Goal: Task Accomplishment & Management: Manage account settings

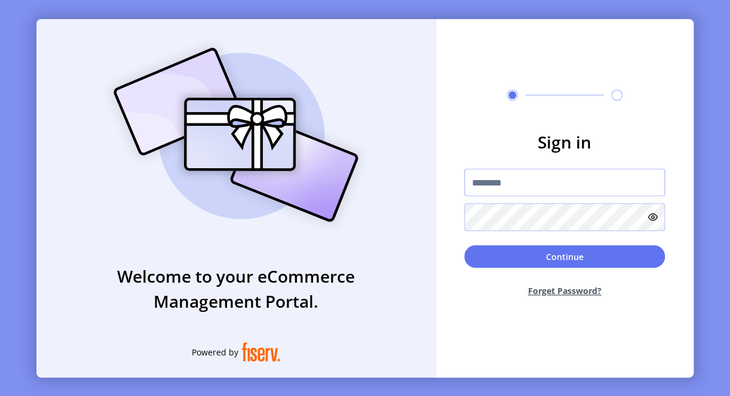
click at [533, 182] on input "text" at bounding box center [564, 182] width 201 height 27
click at [566, 177] on input "text" at bounding box center [564, 182] width 201 height 27
paste input "**********"
type input "**********"
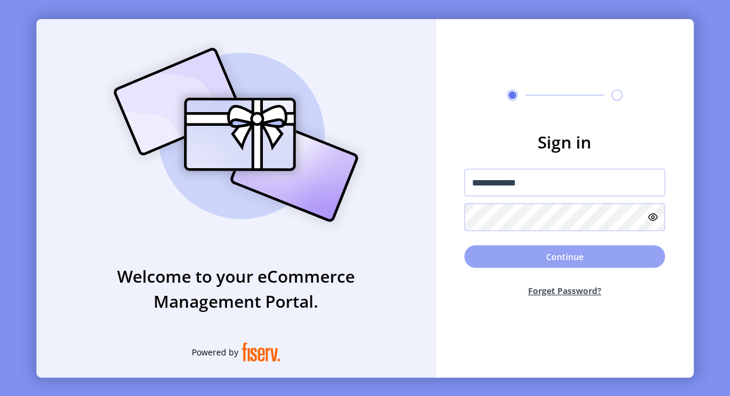
click at [514, 256] on button "Continue" at bounding box center [564, 256] width 201 height 23
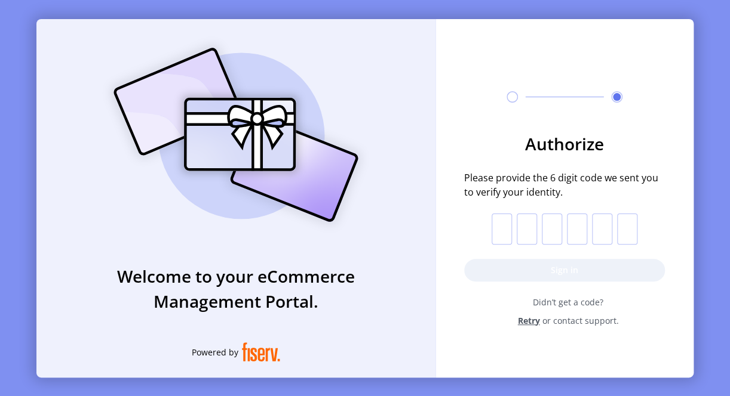
click at [503, 230] on input "text" at bounding box center [501, 229] width 20 height 31
type input "*"
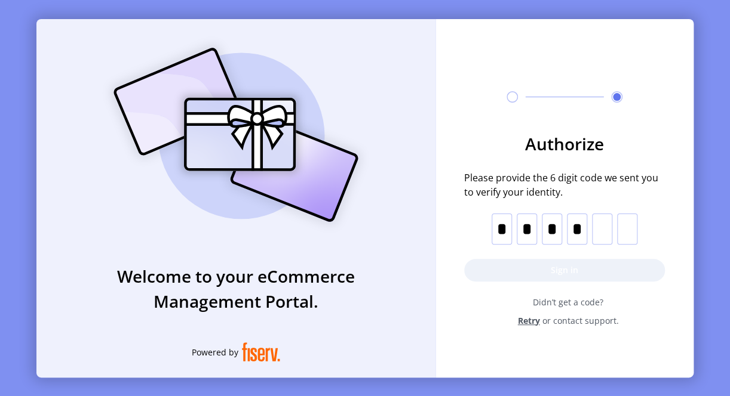
type input "*"
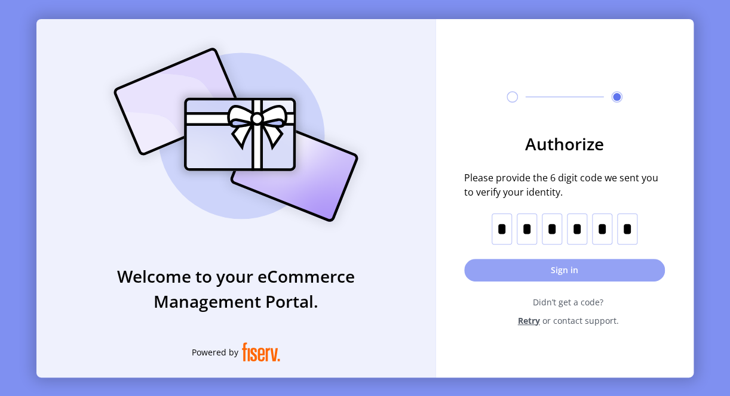
type input "*"
click at [599, 272] on button "Sign in" at bounding box center [564, 270] width 201 height 23
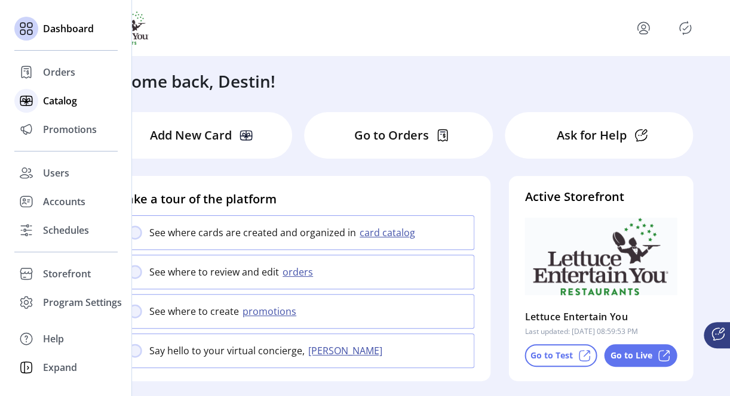
click at [60, 94] on span "Catalog" at bounding box center [60, 101] width 34 height 14
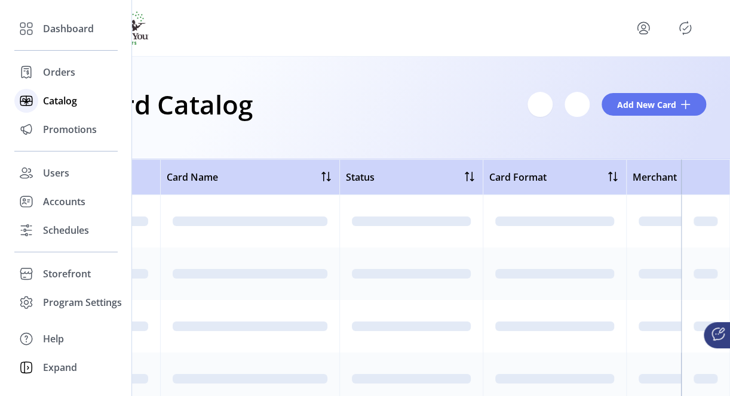
click at [59, 103] on span "Catalog" at bounding box center [60, 101] width 34 height 14
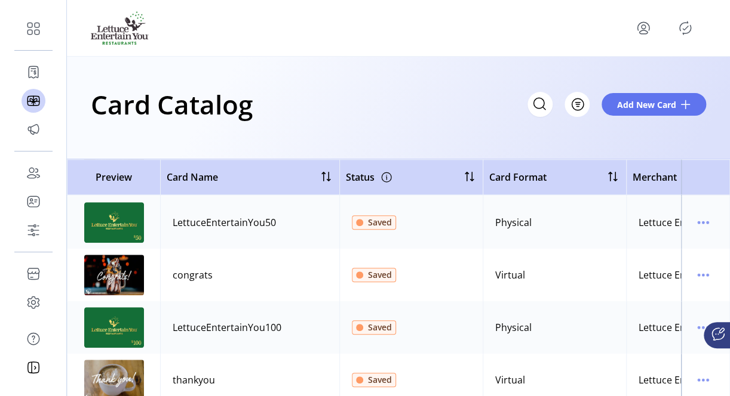
scroll to position [386, 0]
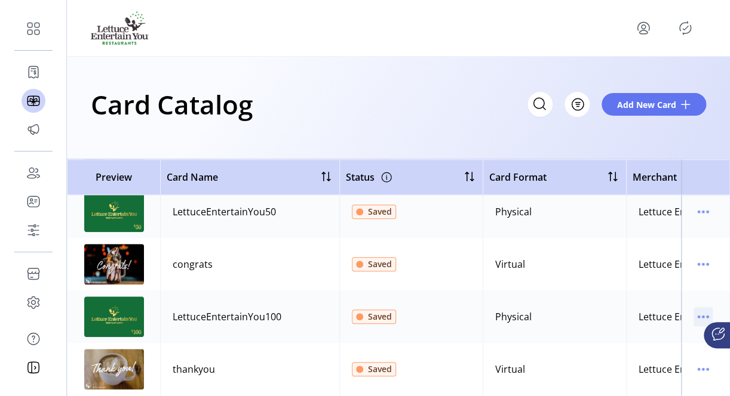
click at [699, 308] on icon "menu" at bounding box center [702, 316] width 19 height 19
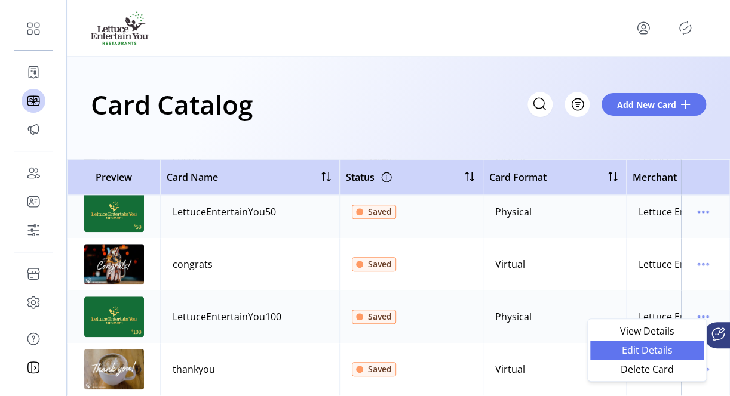
click at [652, 349] on span "Edit Details" at bounding box center [646, 351] width 99 height 10
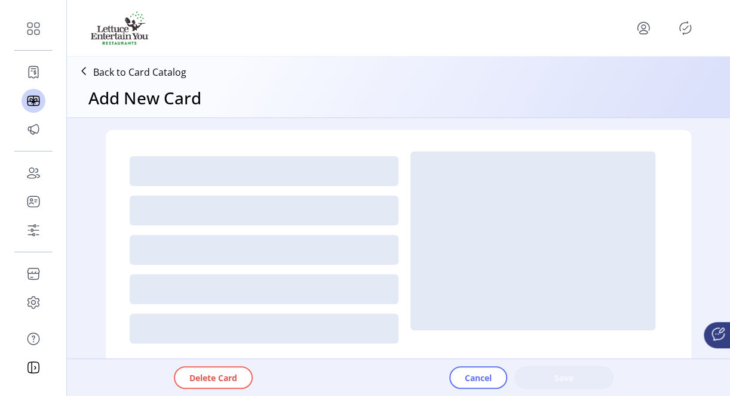
type textarea "**********"
type input "*"
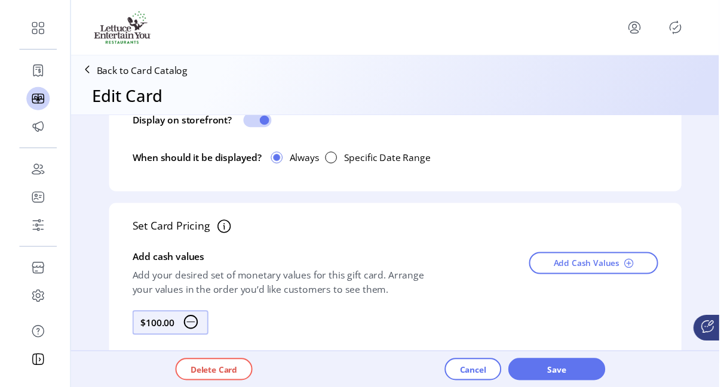
scroll to position [478, 0]
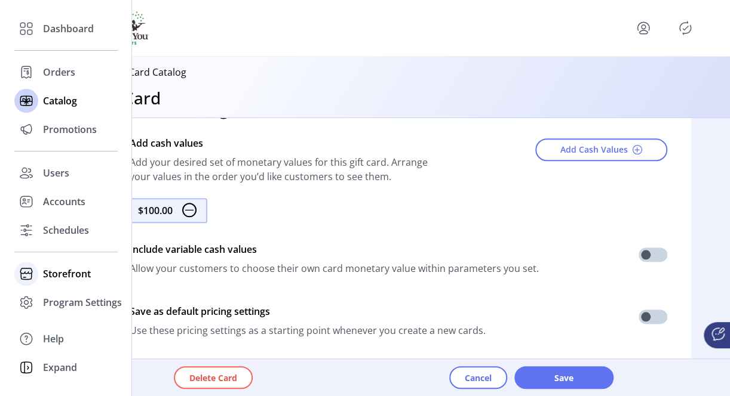
click at [75, 275] on span "Storefront" at bounding box center [67, 274] width 48 height 14
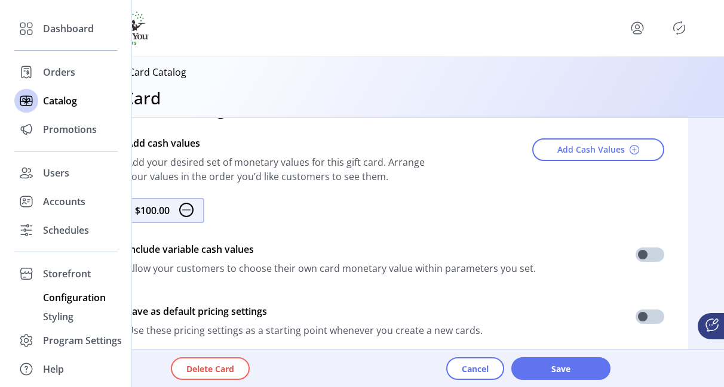
click at [69, 294] on span "Configuration" at bounding box center [74, 298] width 63 height 14
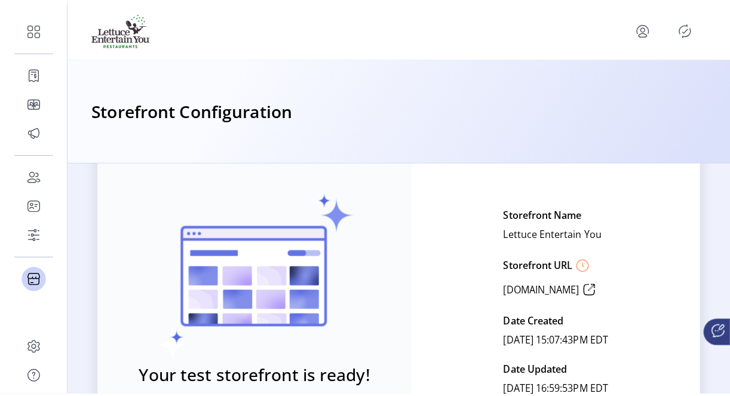
scroll to position [119, 0]
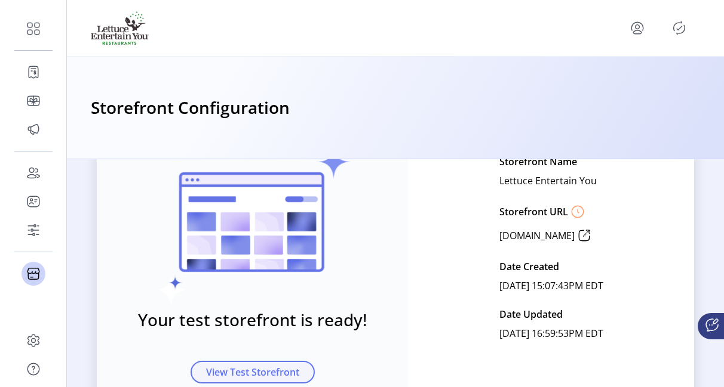
click at [247, 364] on button "View Test Storefront" at bounding box center [252, 372] width 124 height 23
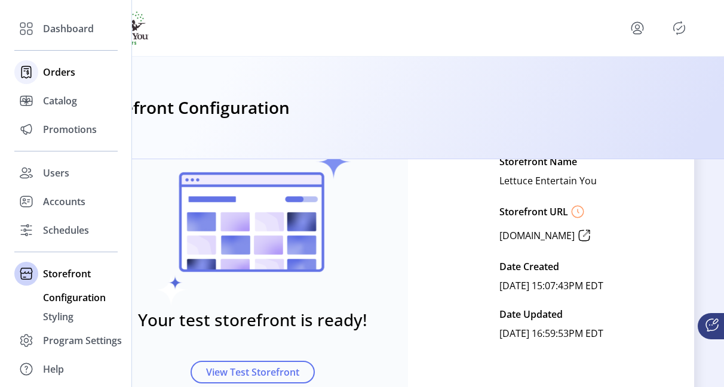
click at [69, 69] on span "Orders" at bounding box center [59, 72] width 32 height 14
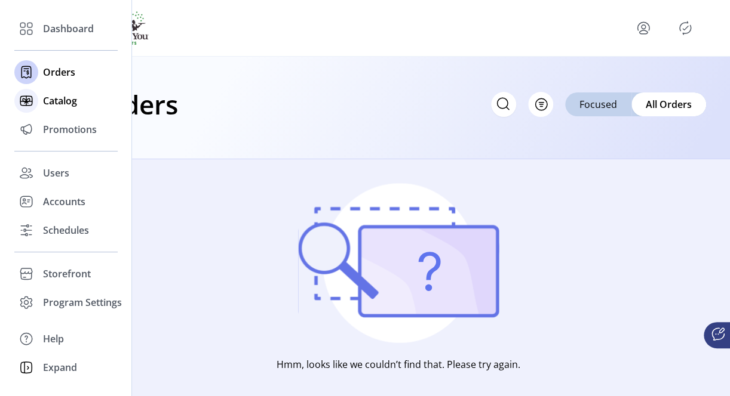
click at [57, 98] on span "Catalog" at bounding box center [60, 101] width 34 height 14
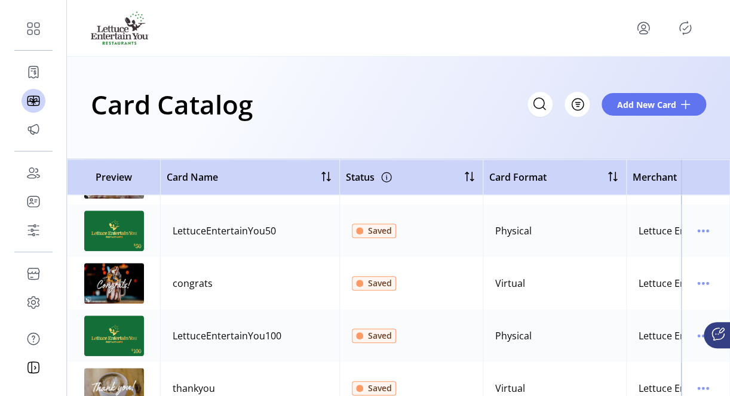
scroll to position [386, 0]
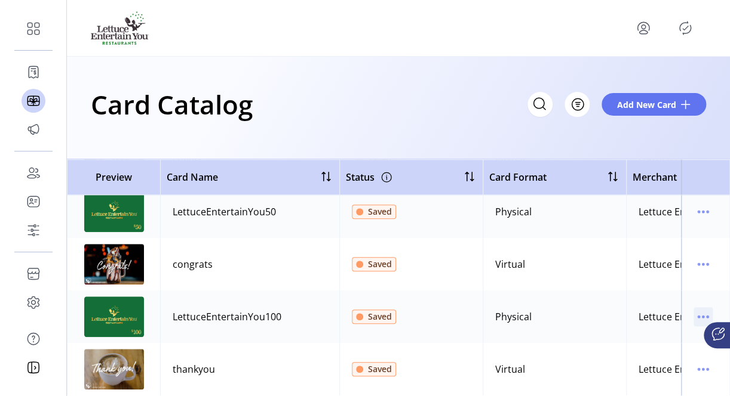
click at [697, 307] on icon "menu" at bounding box center [702, 316] width 19 height 19
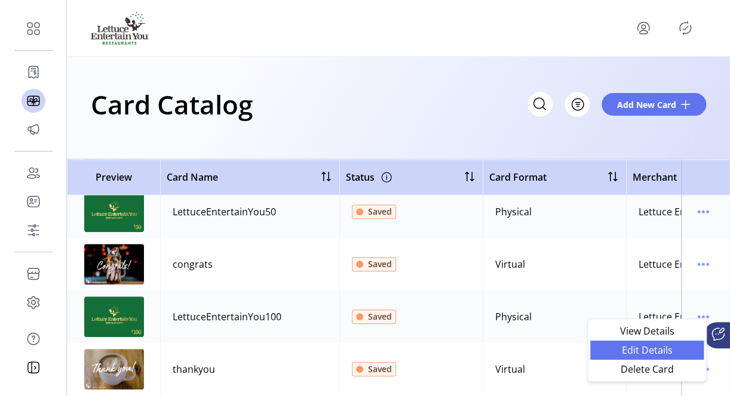
click at [635, 346] on span "Edit Details" at bounding box center [646, 351] width 99 height 10
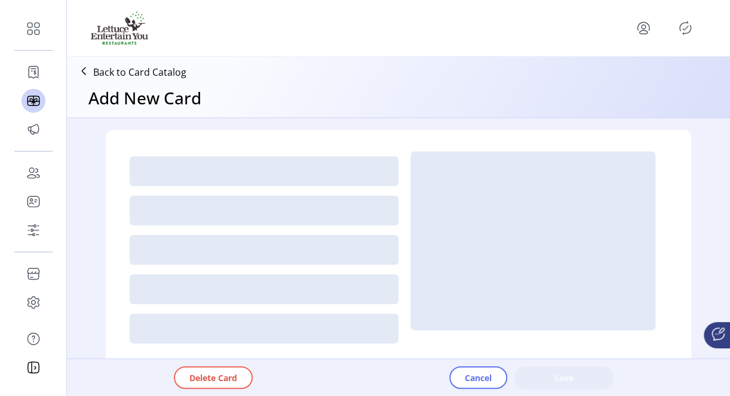
type textarea "**********"
type input "*"
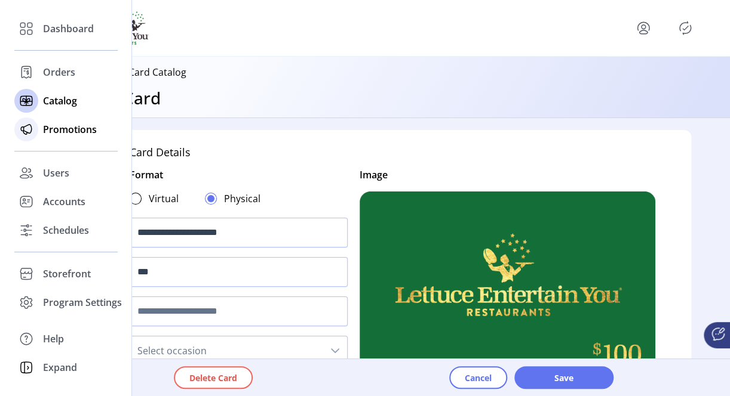
click at [70, 129] on span "Promotions" at bounding box center [70, 129] width 54 height 14
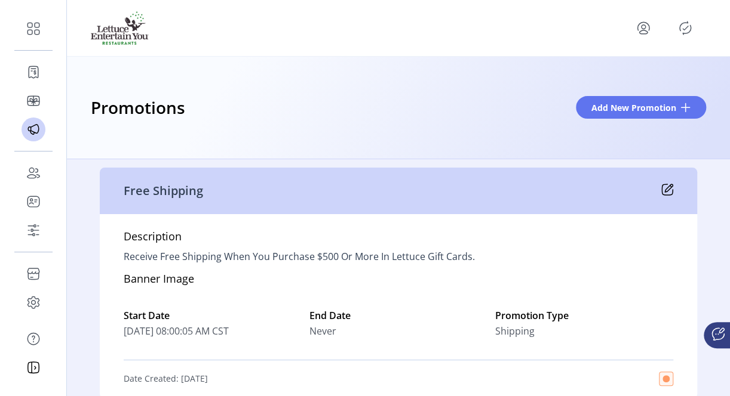
scroll to position [60, 0]
click at [666, 187] on icon at bounding box center [667, 190] width 12 height 12
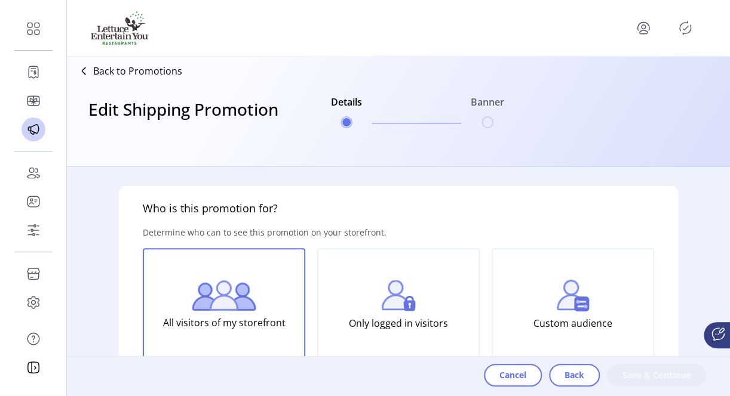
type input "**********"
type textarea "**********"
type input "**********"
type input "*****"
type input "*******"
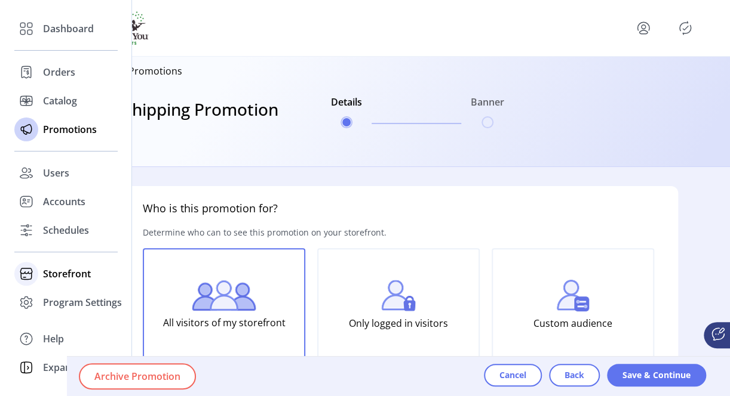
click at [56, 277] on span "Storefront" at bounding box center [67, 274] width 48 height 14
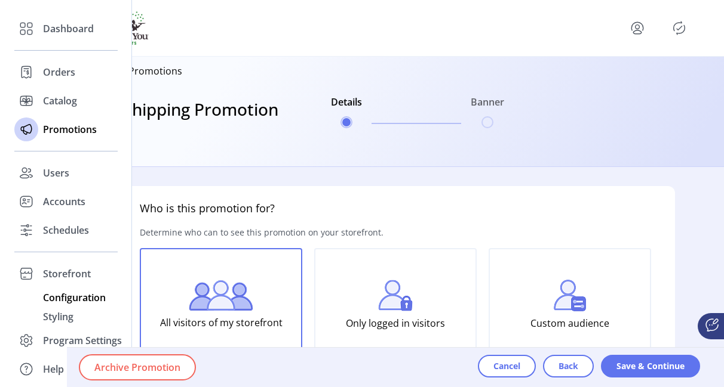
click at [56, 296] on span "Configuration" at bounding box center [74, 298] width 63 height 14
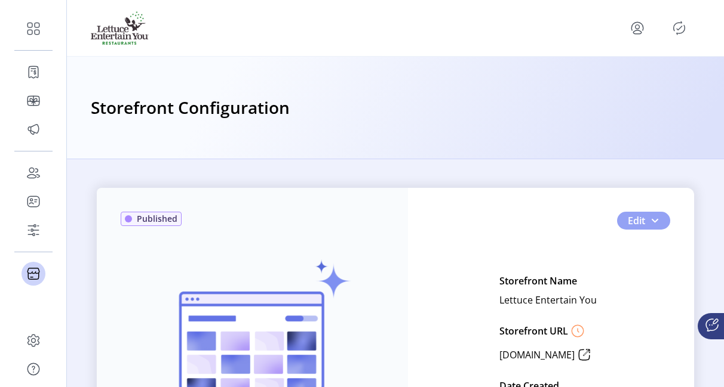
click at [647, 217] on button "Edit" at bounding box center [643, 221] width 53 height 18
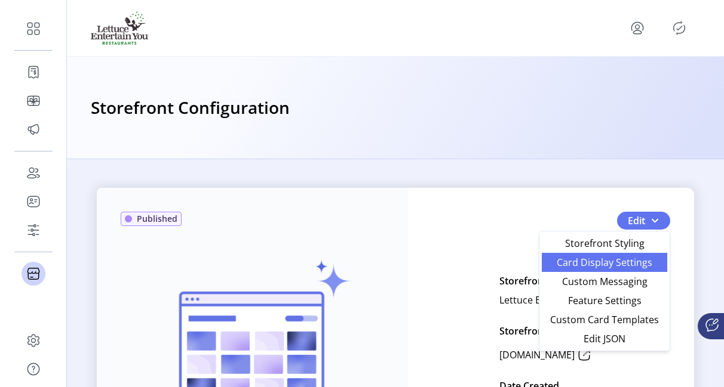
click at [625, 263] on span "Card Display Settings" at bounding box center [604, 263] width 111 height 10
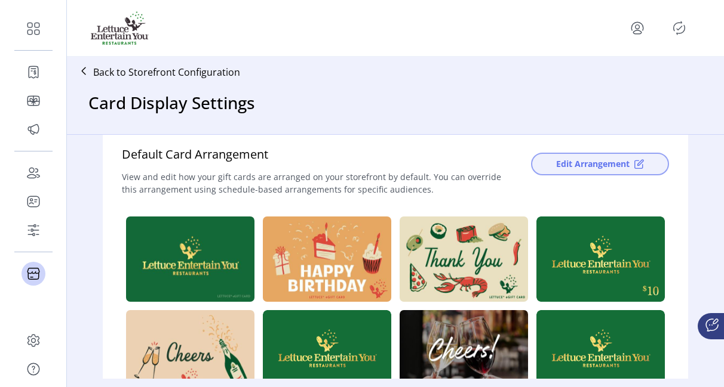
click at [574, 164] on span "Edit Arrangement" at bounding box center [592, 164] width 73 height 13
drag, startPoint x: 728, startPoint y: 261, endPoint x: 731, endPoint y: 210, distance: 51.4
click at [619, 164] on span "Edit Arrangement" at bounding box center [592, 164] width 73 height 13
drag, startPoint x: 727, startPoint y: 259, endPoint x: 731, endPoint y: 218, distance: 41.4
click at [581, 167] on span "Edit Arrangement" at bounding box center [592, 164] width 73 height 13
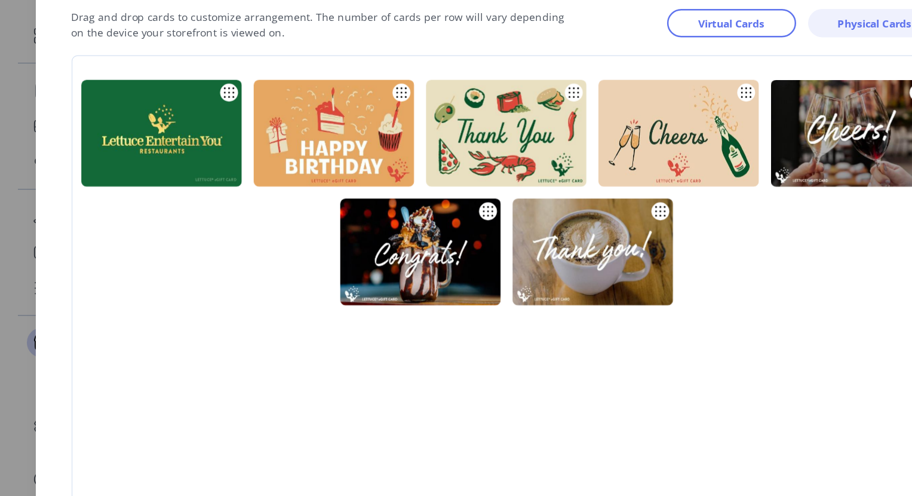
scroll to position [239, 0]
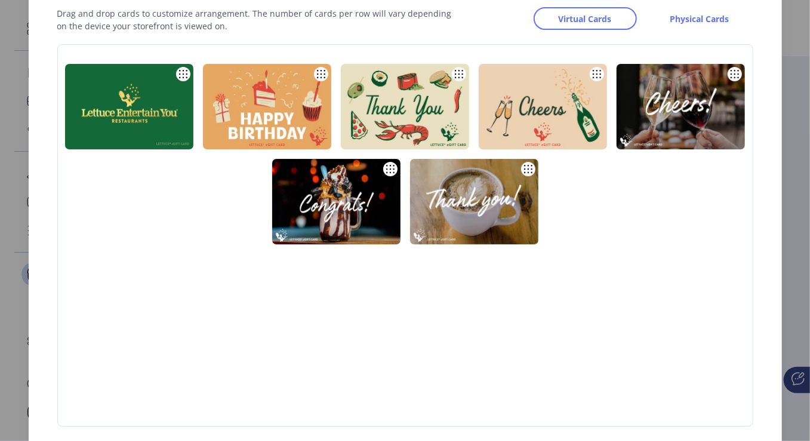
drag, startPoint x: 638, startPoint y: 0, endPoint x: 349, endPoint y: 316, distance: 428.1
click at [349, 316] on div at bounding box center [411, 240] width 706 height 363
click at [696, 21] on span "Physical Cards" at bounding box center [699, 19] width 59 height 13
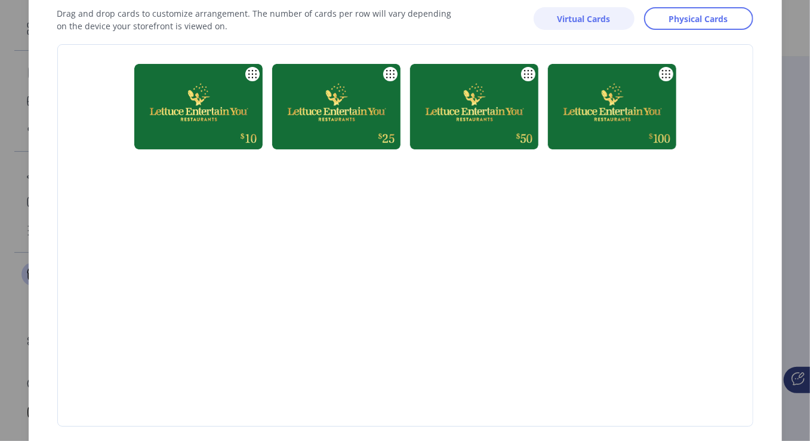
click at [575, 19] on span "Virtual Cards" at bounding box center [584, 19] width 53 height 13
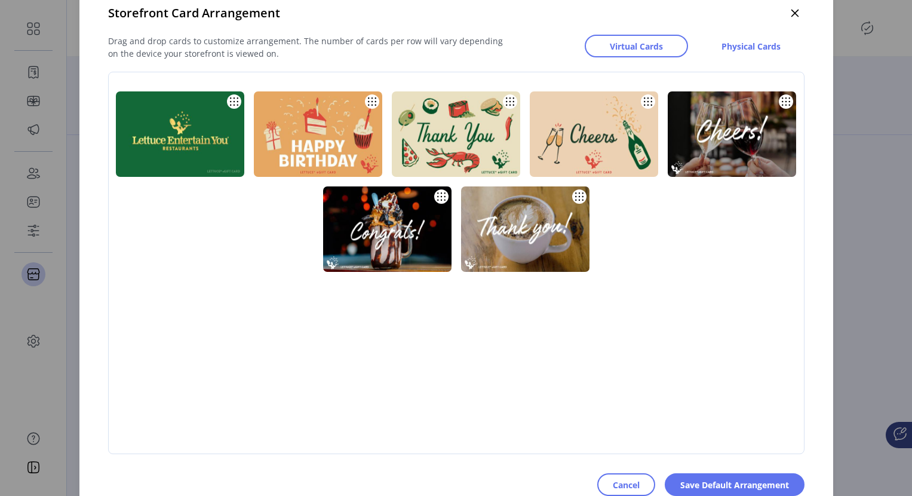
drag, startPoint x: 761, startPoint y: 0, endPoint x: 507, endPoint y: 385, distance: 461.2
click at [507, 385] on div at bounding box center [462, 268] width 706 height 363
click at [614, 396] on span "Cancel" at bounding box center [626, 484] width 27 height 13
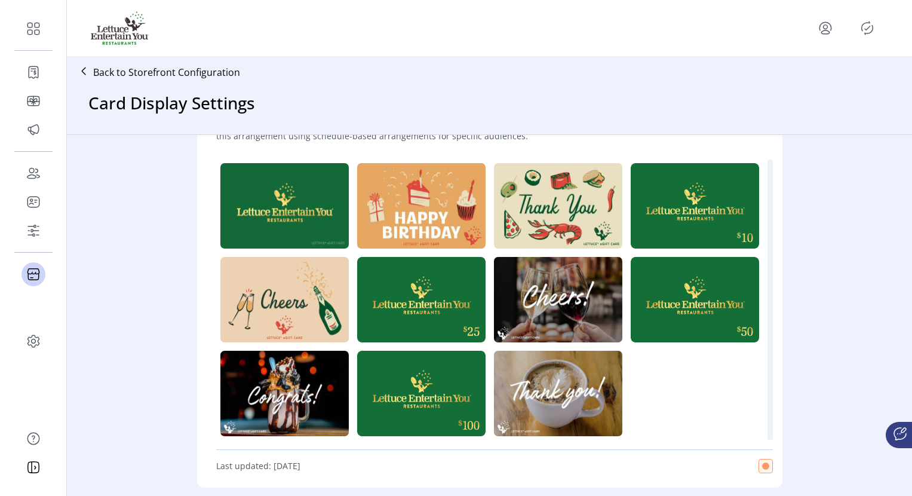
scroll to position [0, 0]
drag, startPoint x: 446, startPoint y: 213, endPoint x: 522, endPoint y: 209, distance: 76.5
click at [522, 209] on div at bounding box center [494, 299] width 556 height 281
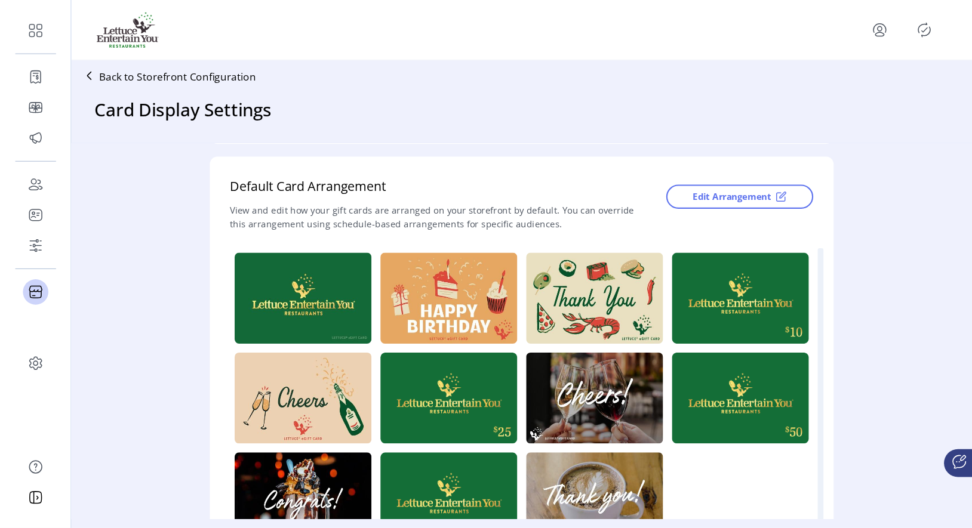
scroll to position [218, 0]
click at [700, 190] on span "Edit Arrangement" at bounding box center [686, 185] width 73 height 13
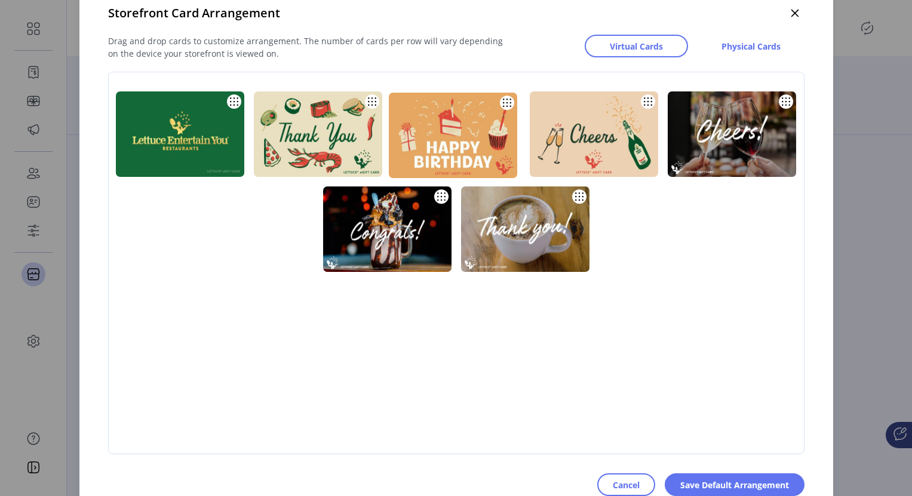
drag, startPoint x: 330, startPoint y: 162, endPoint x: 465, endPoint y: 164, distance: 134.9
click at [465, 164] on img at bounding box center [453, 135] width 128 height 85
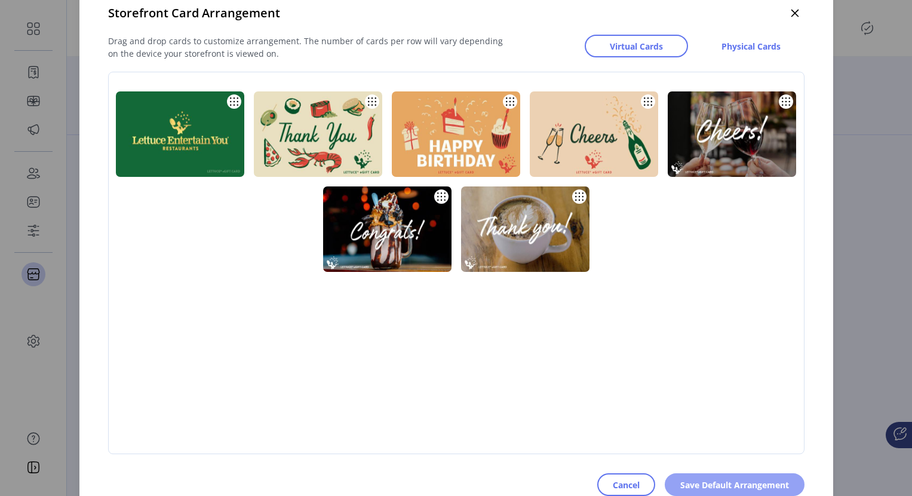
click at [718, 396] on span "Save Default Arrangement" at bounding box center [734, 484] width 109 height 13
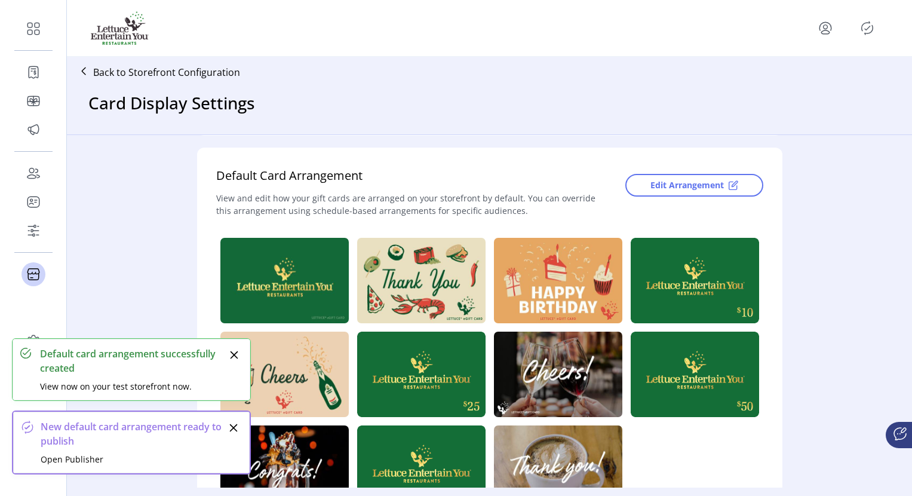
click at [230, 352] on icon "Close" at bounding box center [234, 355] width 8 height 8
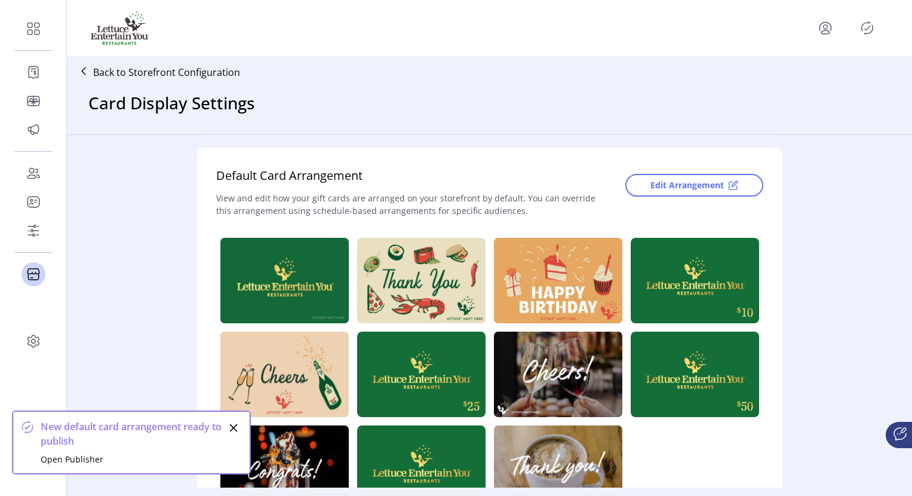
click at [235, 396] on icon "Close" at bounding box center [234, 428] width 10 height 10
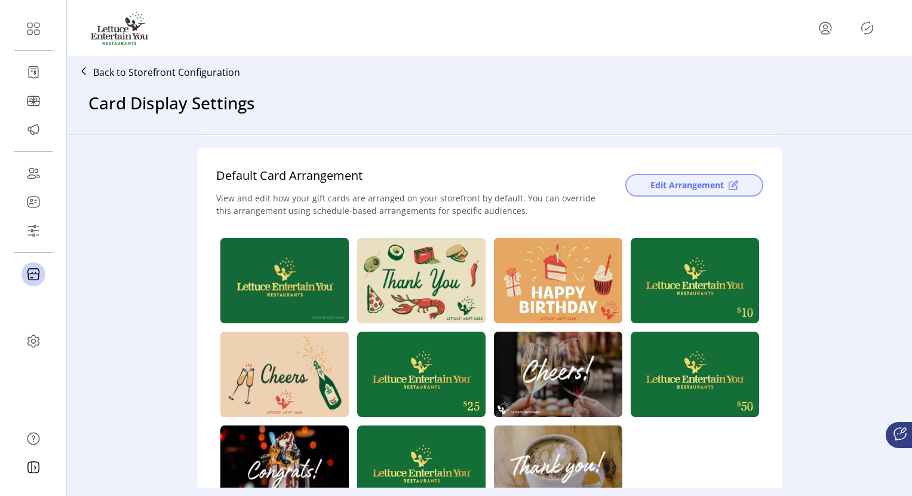
click at [696, 189] on span "Edit Arrangement" at bounding box center [686, 185] width 73 height 13
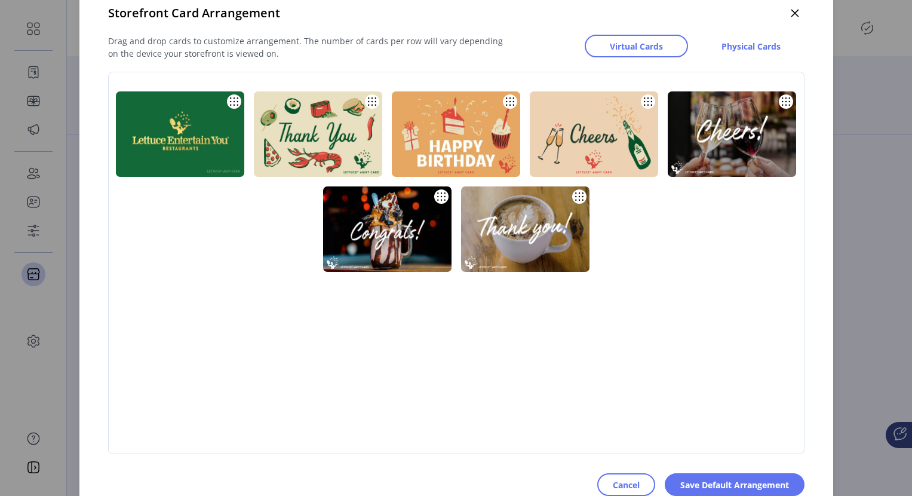
scroll to position [217, 0]
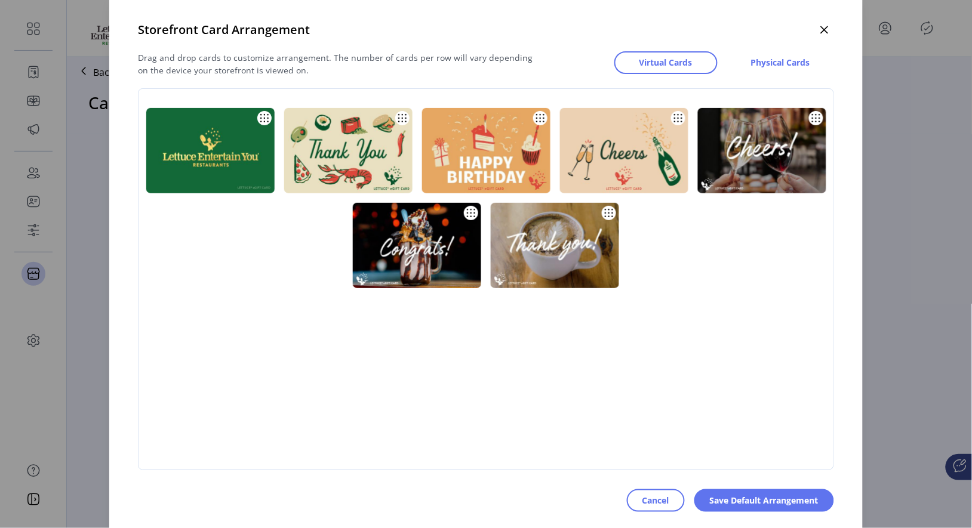
drag, startPoint x: 866, startPoint y: 2, endPoint x: 432, endPoint y: 399, distance: 588.7
click at [432, 396] on div at bounding box center [492, 284] width 706 height 363
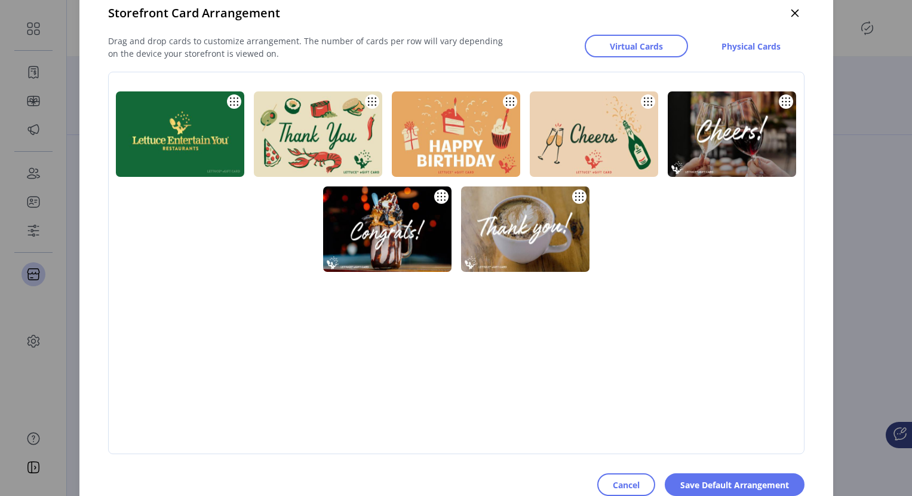
drag, startPoint x: 900, startPoint y: 4, endPoint x: 449, endPoint y: 372, distance: 582.6
click at [449, 372] on div at bounding box center [462, 268] width 706 height 363
click at [729, 51] on span "Physical Cards" at bounding box center [750, 46] width 59 height 13
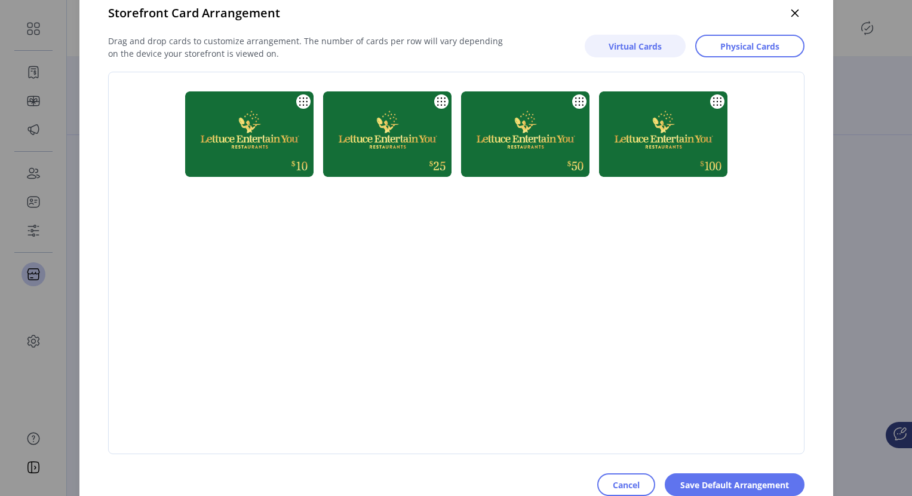
click at [635, 48] on span "Virtual Cards" at bounding box center [634, 46] width 53 height 13
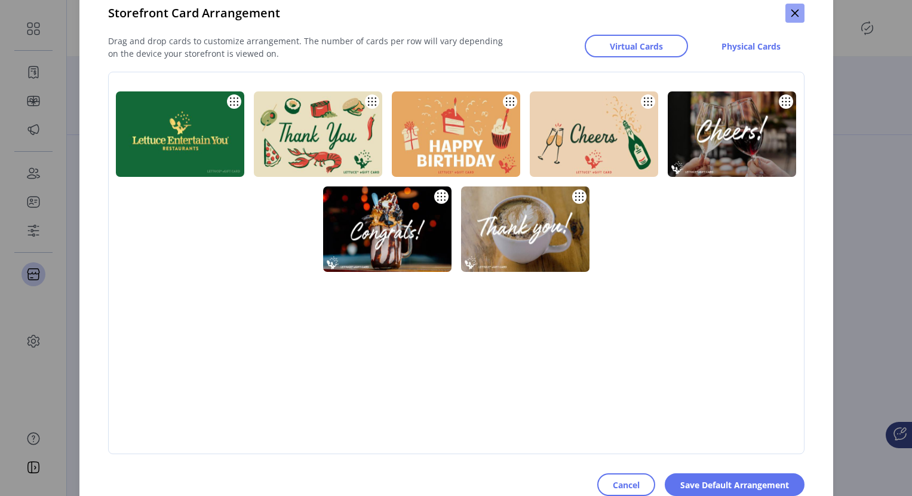
click at [729, 15] on button "button" at bounding box center [794, 13] width 19 height 19
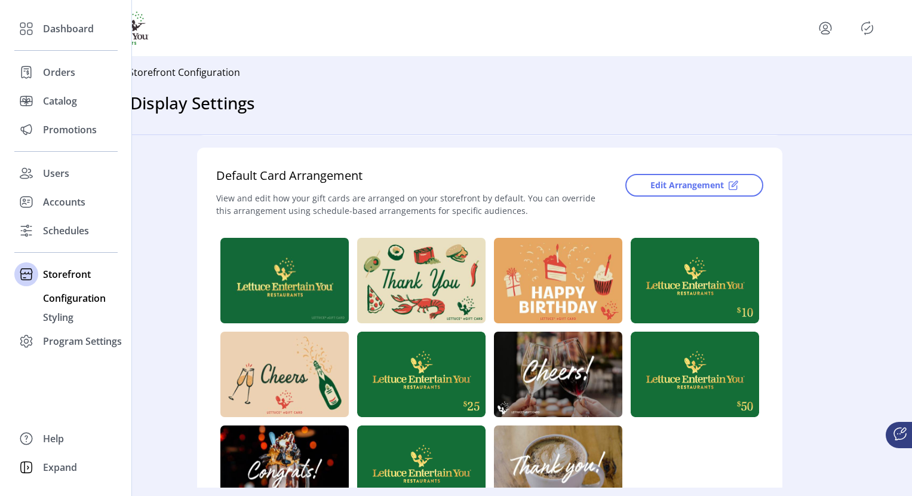
click at [88, 294] on span "Configuration" at bounding box center [74, 298] width 63 height 14
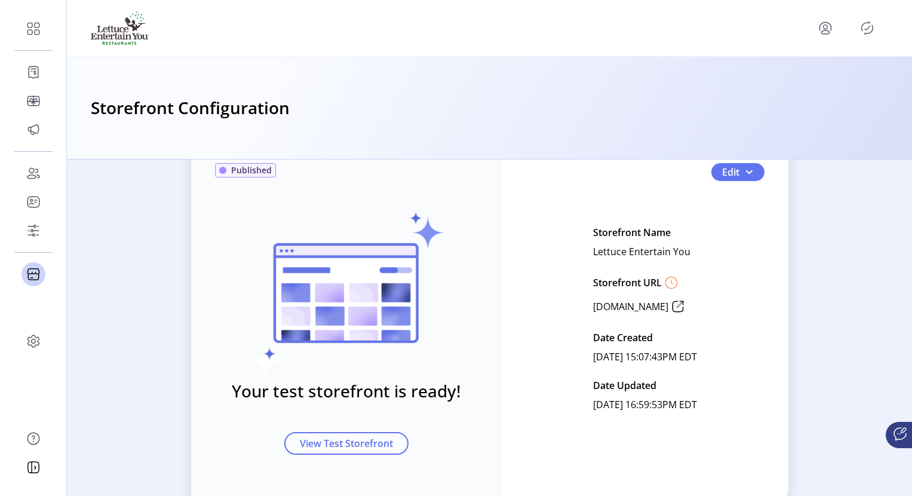
scroll to position [75, 0]
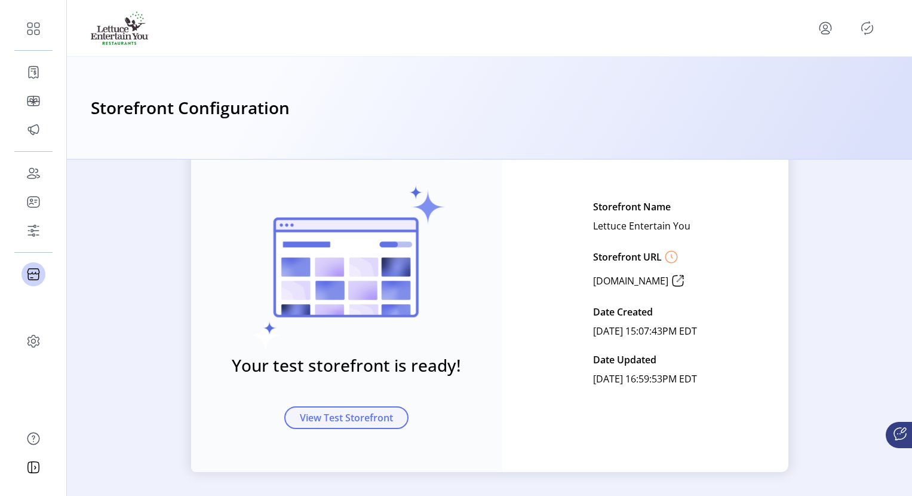
click at [343, 396] on span "View Test Storefront" at bounding box center [346, 417] width 93 height 14
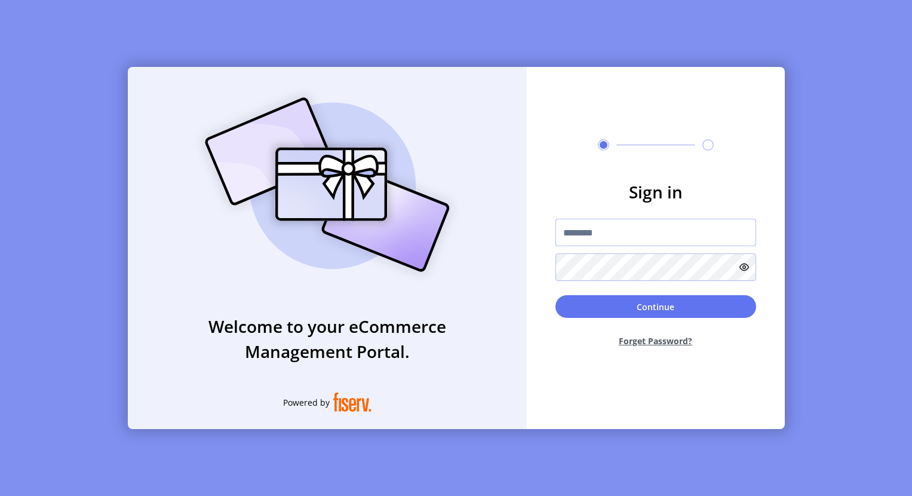
click at [597, 227] on input "text" at bounding box center [655, 232] width 201 height 27
paste input "**********"
type input "**********"
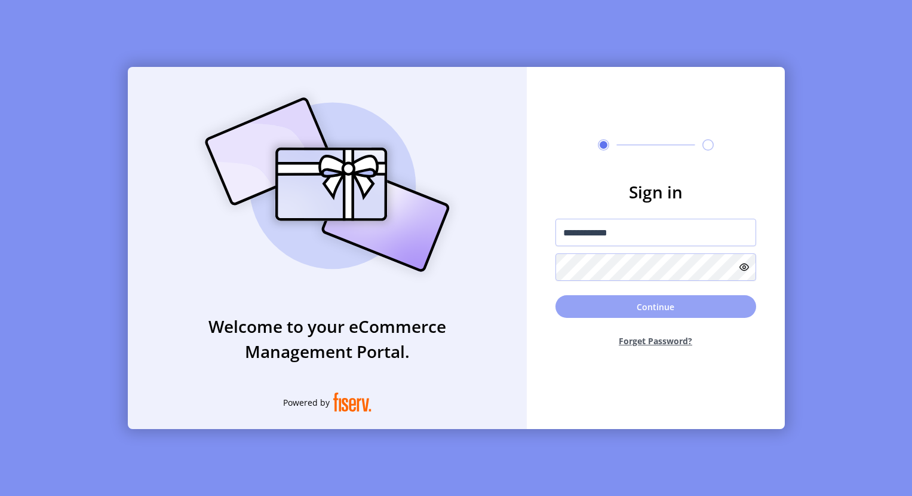
click at [600, 305] on button "Continue" at bounding box center [655, 306] width 201 height 23
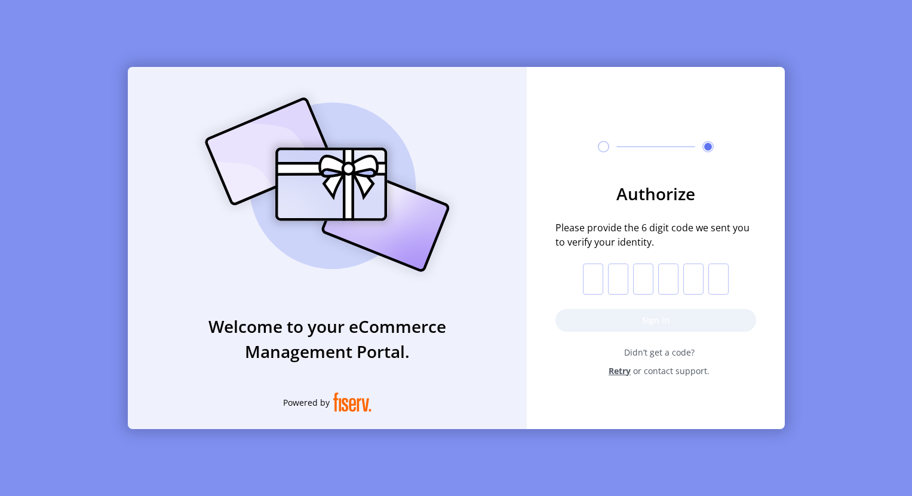
click at [590, 278] on input "text" at bounding box center [593, 278] width 20 height 31
type input "*"
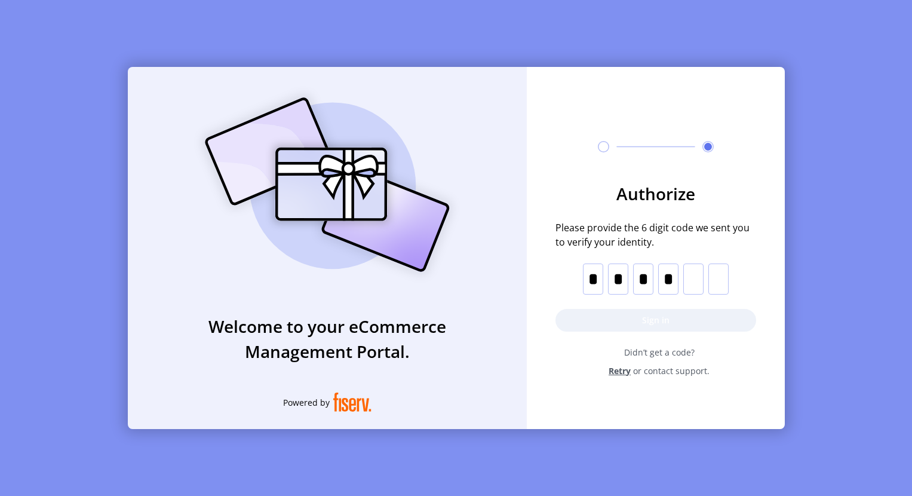
type input "*"
click at [651, 318] on button "Sign in" at bounding box center [655, 320] width 201 height 23
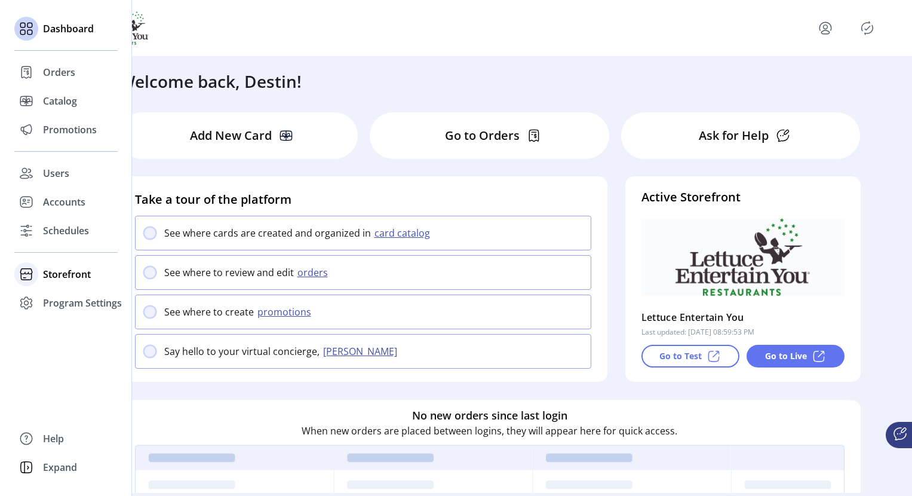
click at [72, 272] on span "Storefront" at bounding box center [67, 274] width 48 height 14
click at [70, 295] on span "Configuration" at bounding box center [74, 298] width 63 height 14
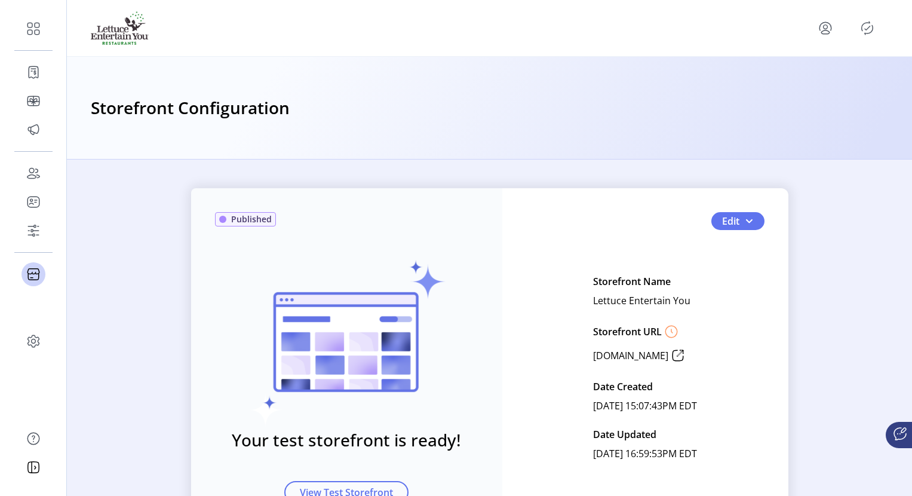
click at [729, 221] on div "Published Your test storefront is ready! View Test Storefront Edit Storefront N…" at bounding box center [489, 367] width 597 height 358
click at [729, 223] on span "button" at bounding box center [749, 221] width 10 height 10
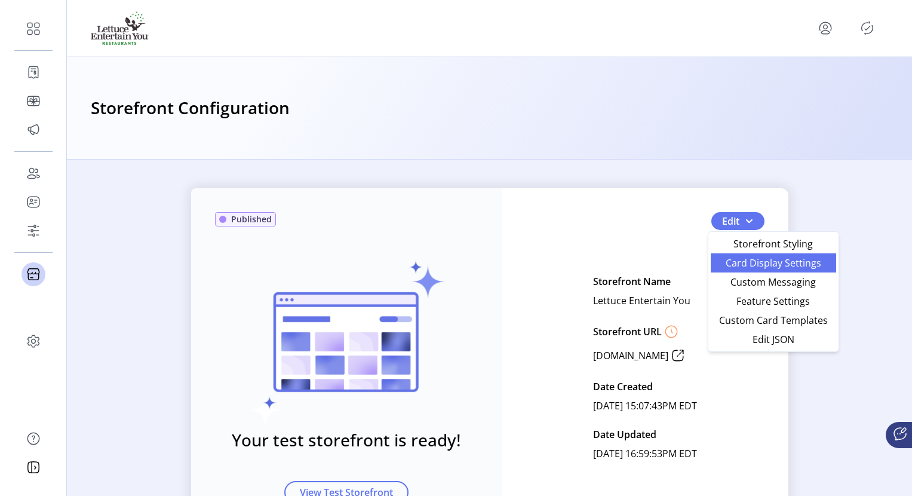
click at [729, 266] on span "Card Display Settings" at bounding box center [773, 263] width 111 height 10
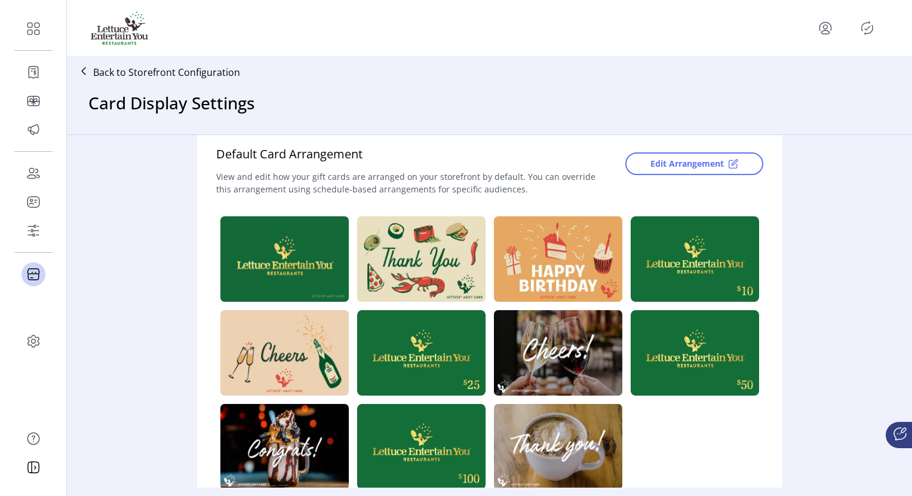
scroll to position [218, 0]
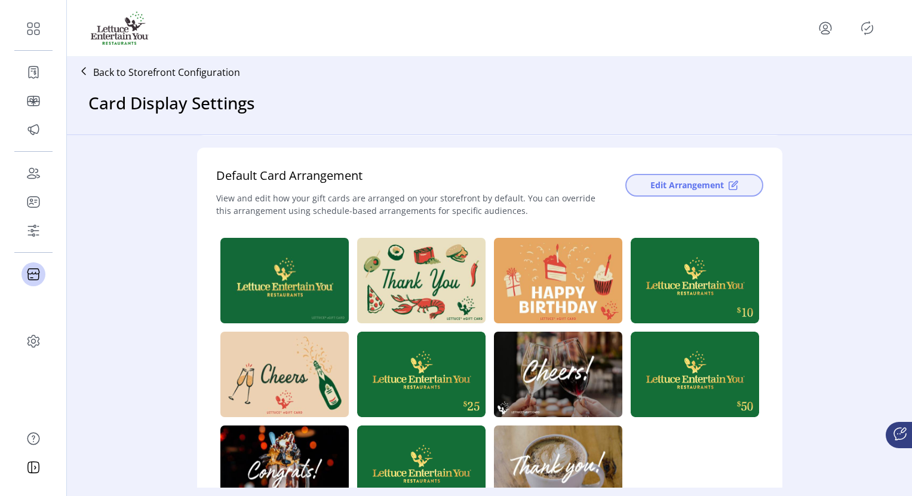
click at [709, 186] on span "Edit Arrangement" at bounding box center [686, 185] width 73 height 13
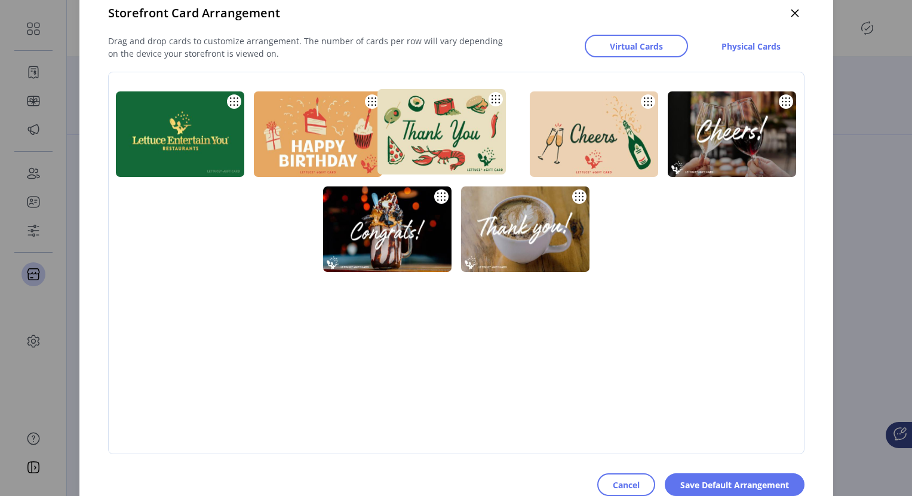
drag, startPoint x: 332, startPoint y: 149, endPoint x: 456, endPoint y: 147, distance: 123.6
click at [456, 147] on img at bounding box center [441, 131] width 128 height 85
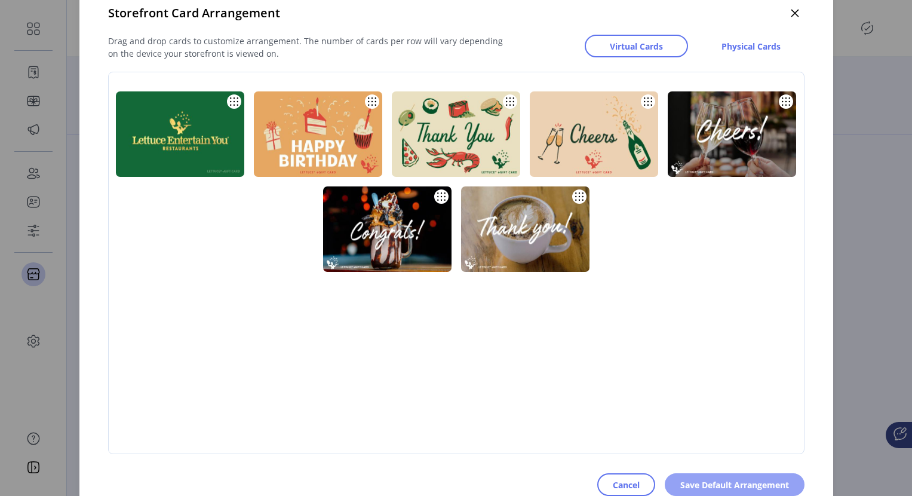
click at [729, 396] on span "Save Default Arrangement" at bounding box center [734, 484] width 109 height 13
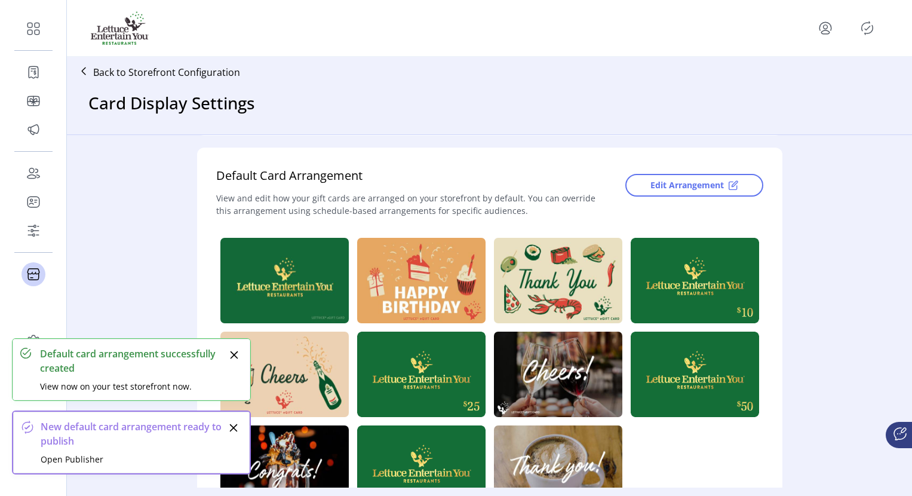
click at [230, 351] on icon "Close" at bounding box center [234, 355] width 8 height 8
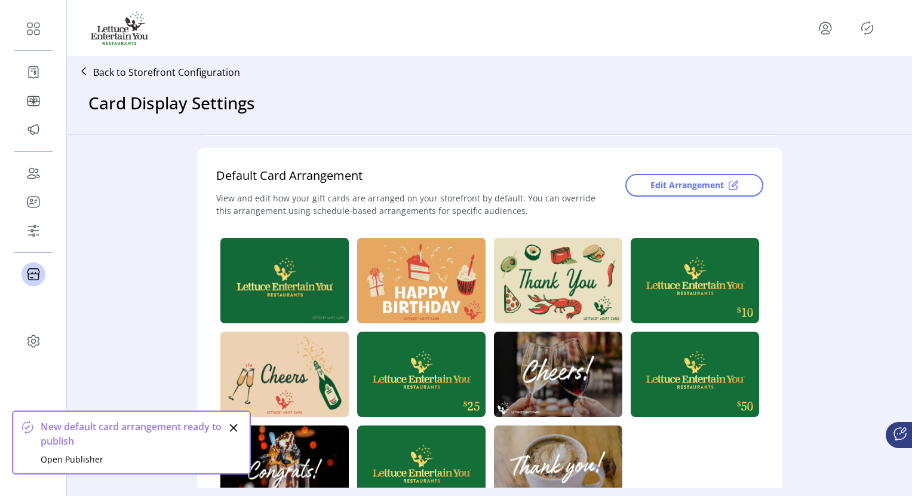
click at [231, 396] on icon "Close" at bounding box center [234, 428] width 10 height 10
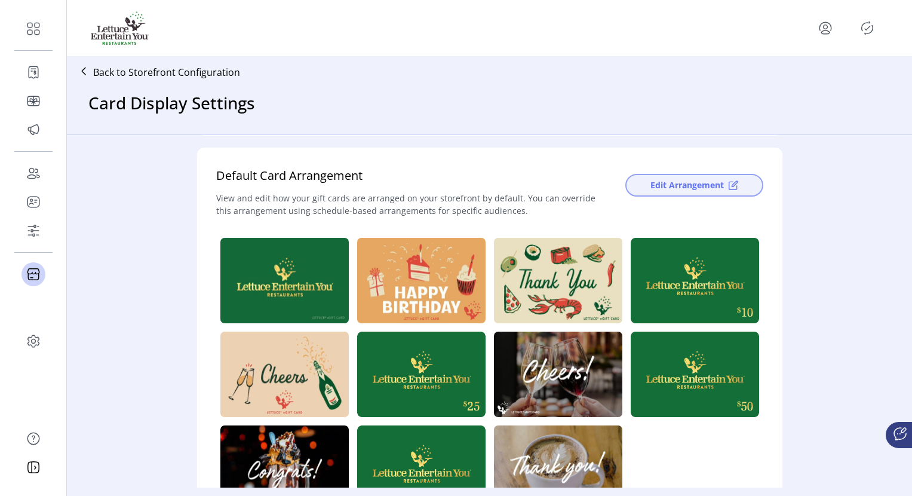
click at [729, 184] on button "Edit Arrangement" at bounding box center [694, 185] width 138 height 23
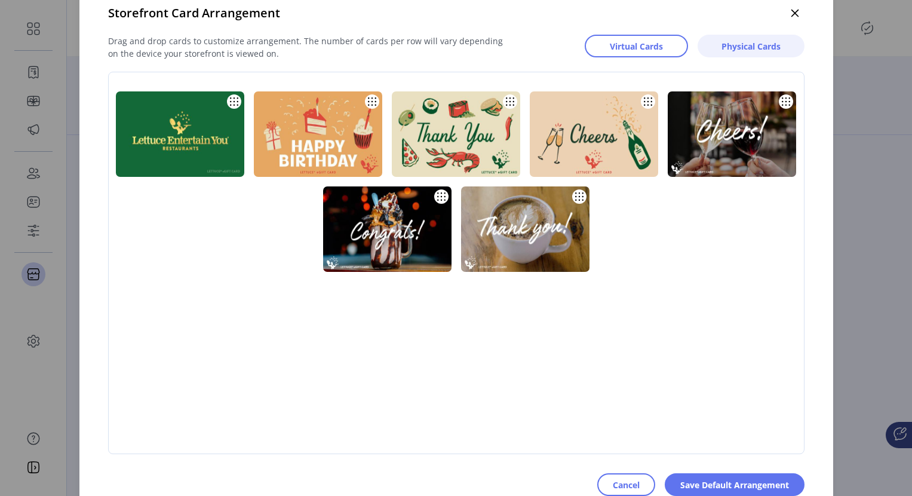
click at [729, 46] on span "Physical Cards" at bounding box center [750, 46] width 59 height 13
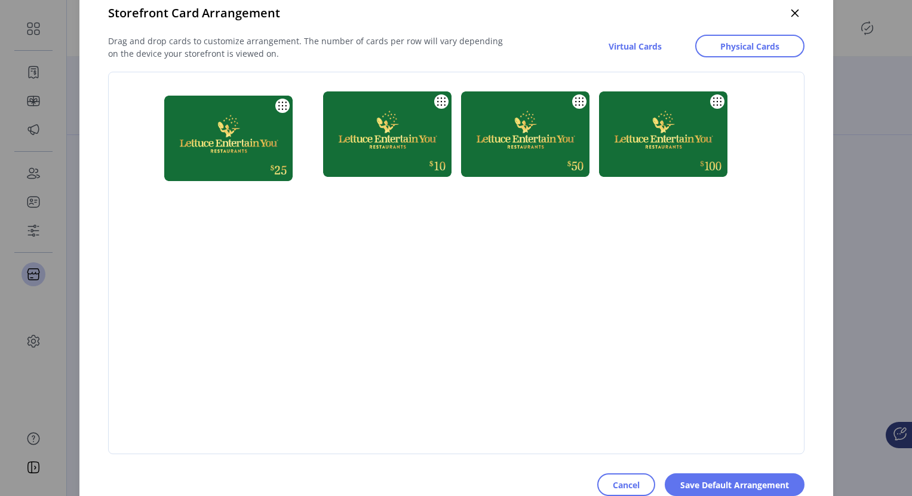
drag, startPoint x: 358, startPoint y: 142, endPoint x: 189, endPoint y: 145, distance: 168.4
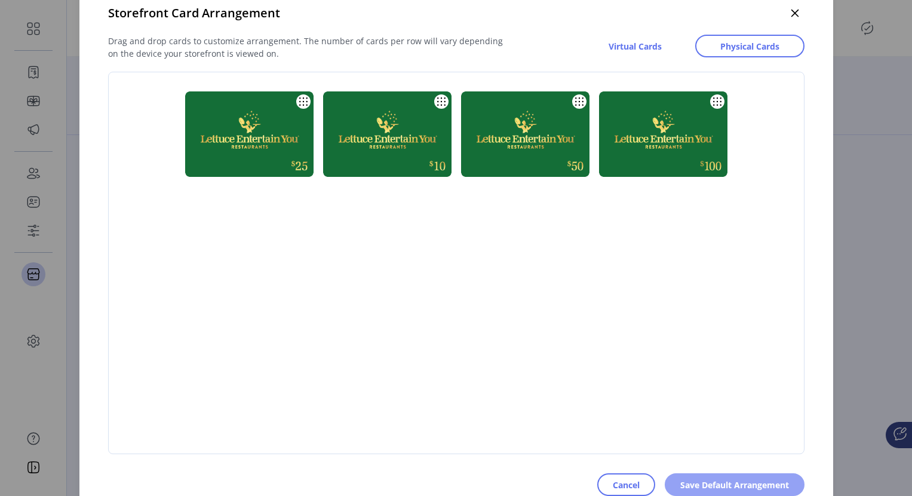
click at [729, 396] on span "Save Default Arrangement" at bounding box center [734, 484] width 109 height 13
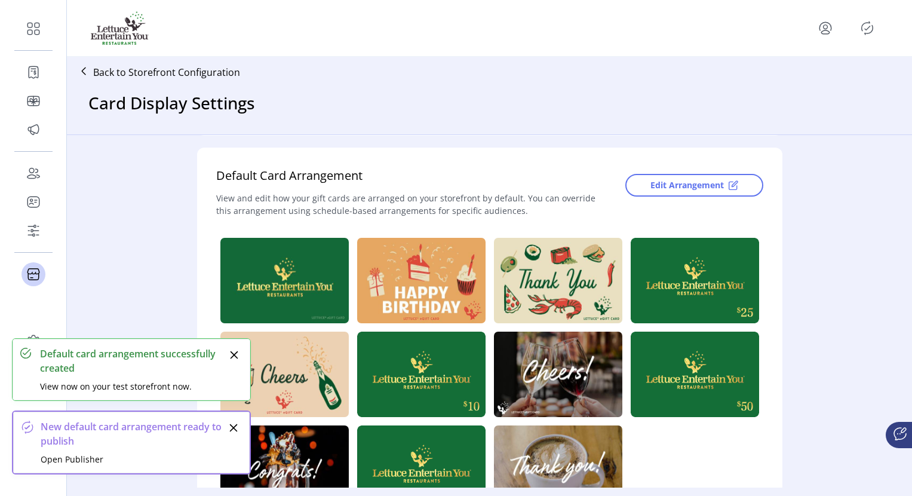
click at [236, 350] on icon "Close" at bounding box center [234, 355] width 10 height 10
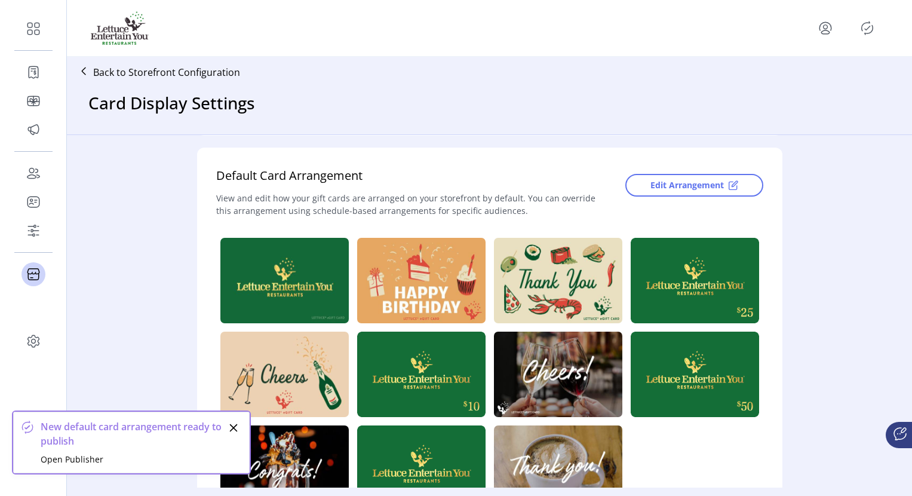
click at [232, 396] on icon "Close" at bounding box center [234, 428] width 8 height 8
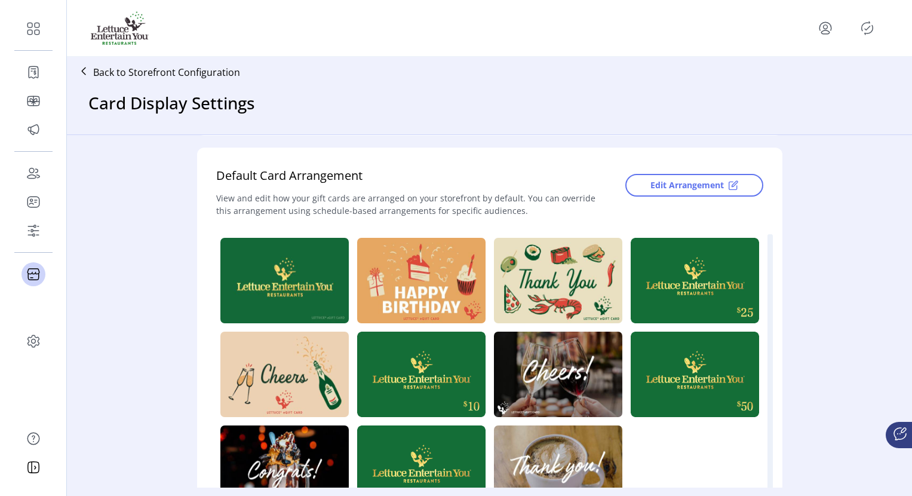
scroll to position [1, 0]
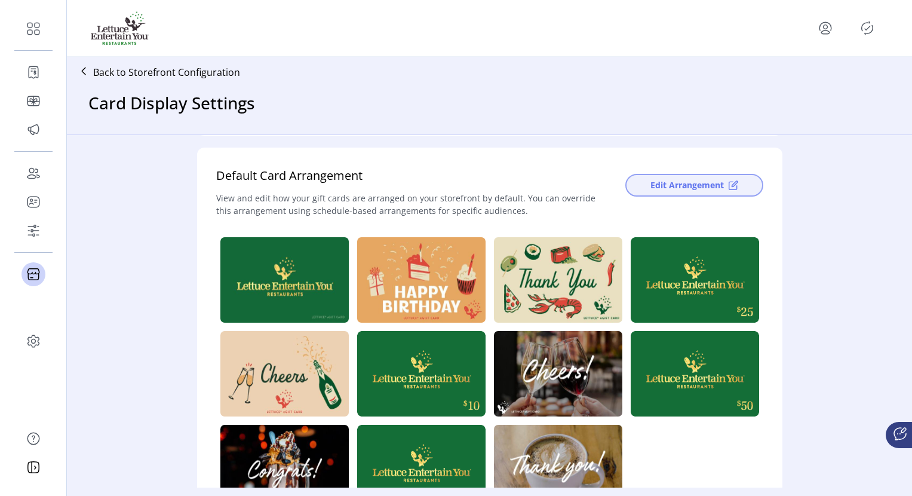
click at [650, 184] on span "Edit Arrangement" at bounding box center [686, 185] width 73 height 13
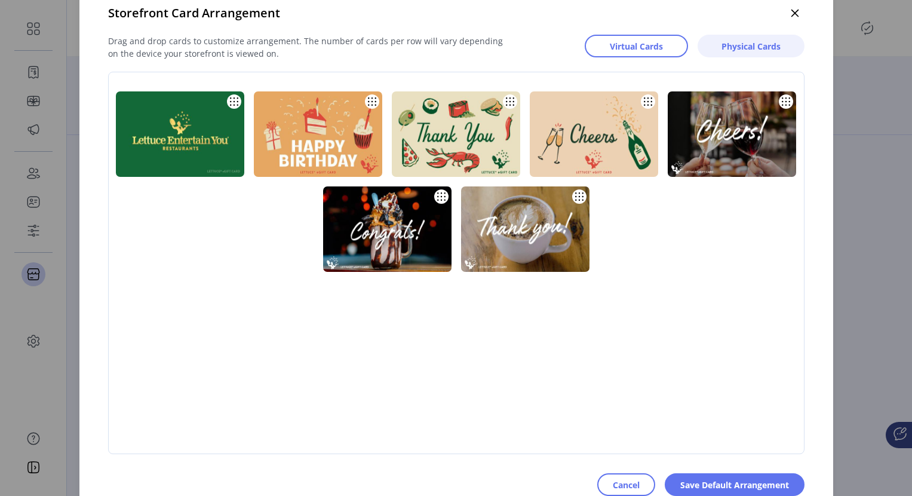
click at [729, 48] on span "Physical Cards" at bounding box center [750, 46] width 59 height 13
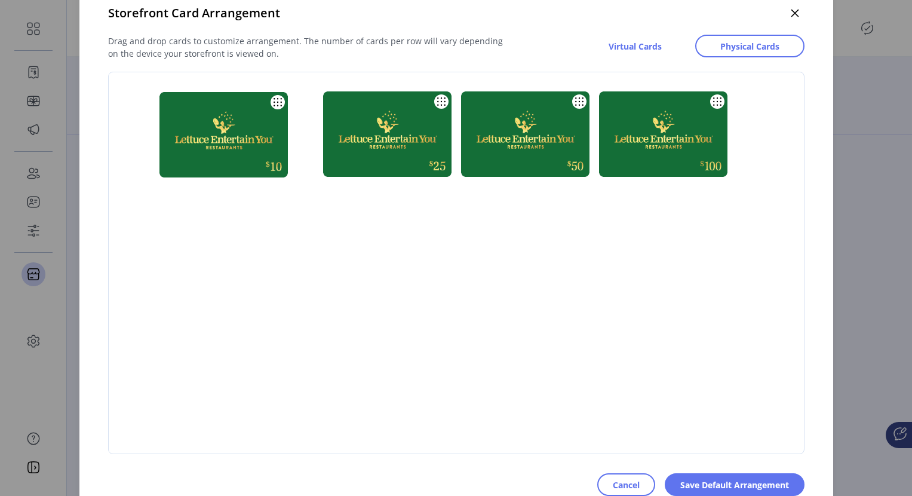
drag, startPoint x: 409, startPoint y: 150, endPoint x: 245, endPoint y: 150, distance: 163.6
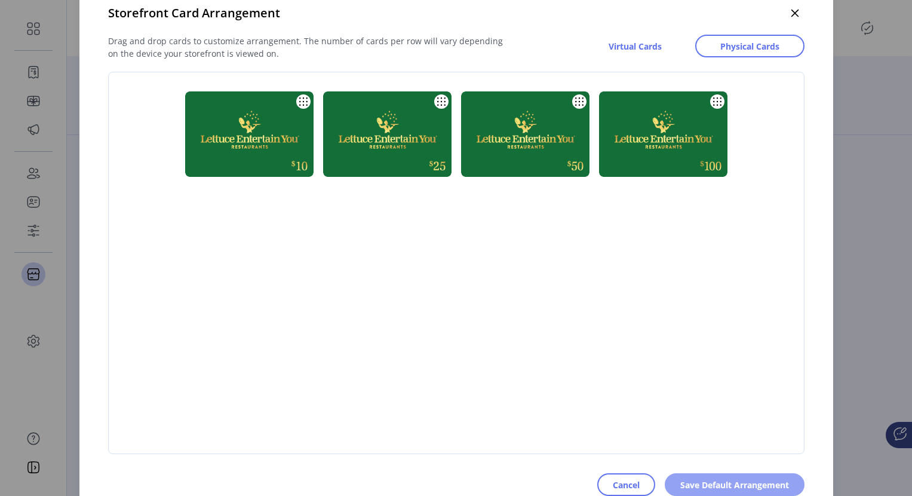
click at [715, 396] on span "Save Default Arrangement" at bounding box center [734, 484] width 109 height 13
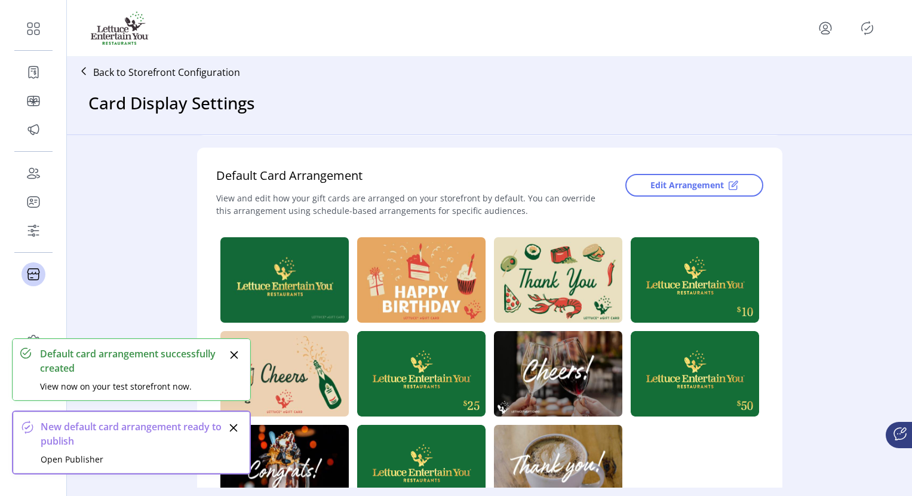
click at [232, 351] on icon "Close" at bounding box center [234, 355] width 10 height 10
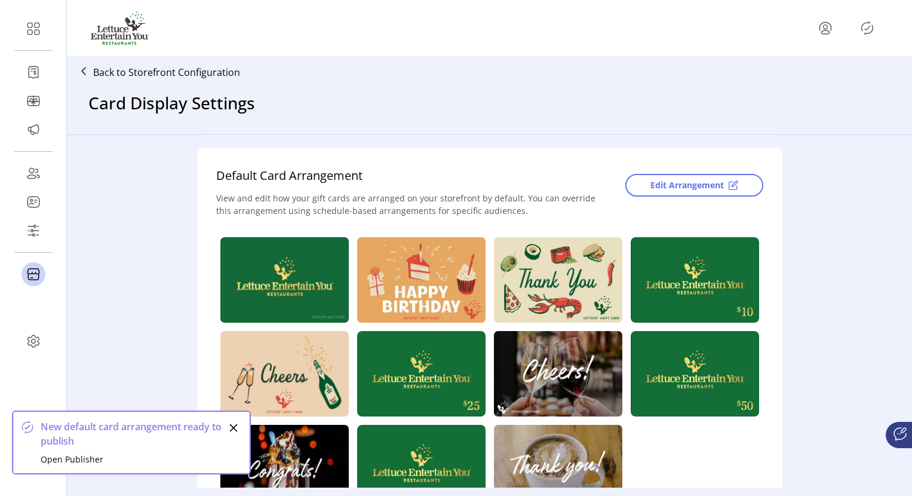
click at [230, 396] on icon "Close" at bounding box center [234, 428] width 8 height 8
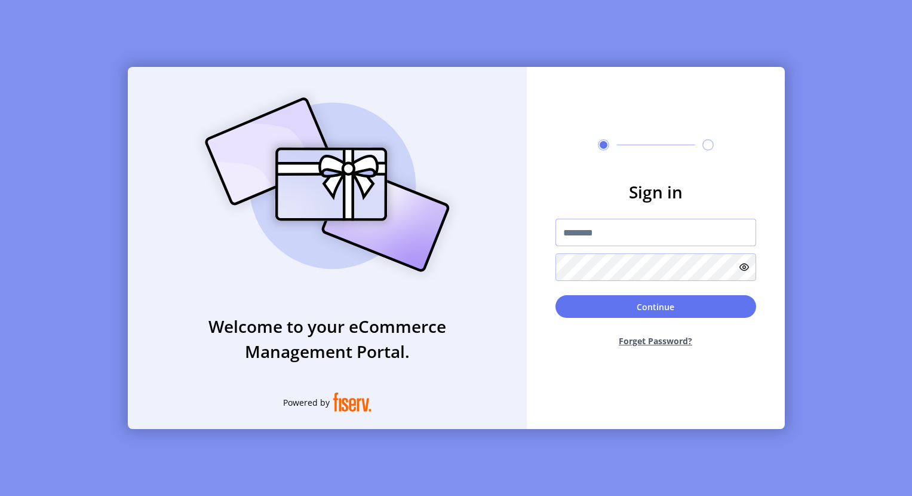
click at [607, 230] on input "text" at bounding box center [655, 232] width 201 height 27
paste input "**********"
type input "**********"
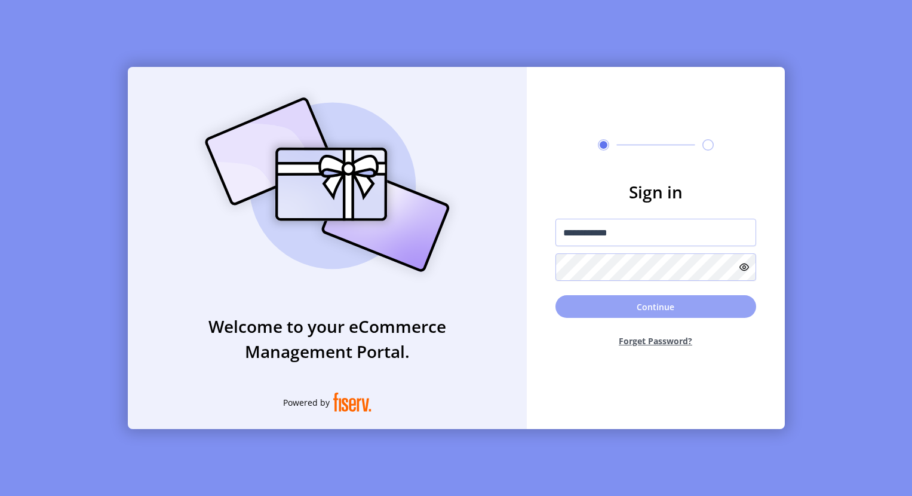
click at [586, 312] on button "Continue" at bounding box center [655, 306] width 201 height 23
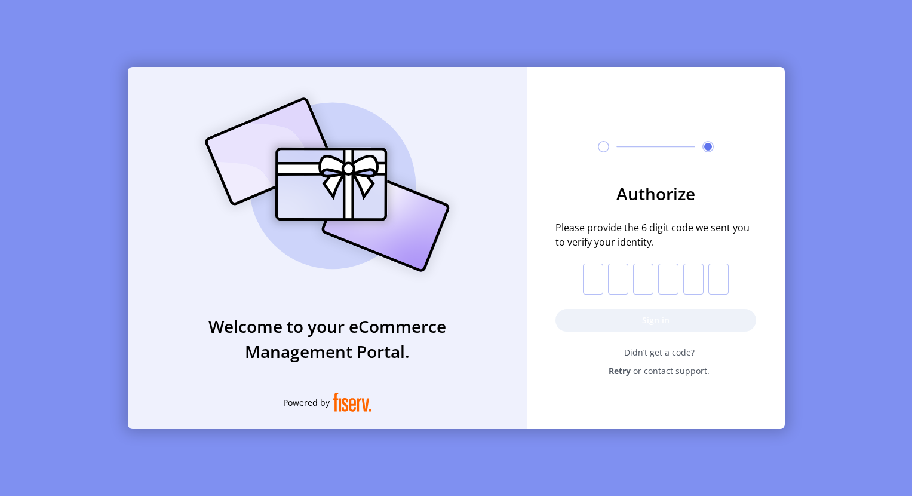
click at [591, 269] on input "text" at bounding box center [593, 278] width 20 height 31
type input "*"
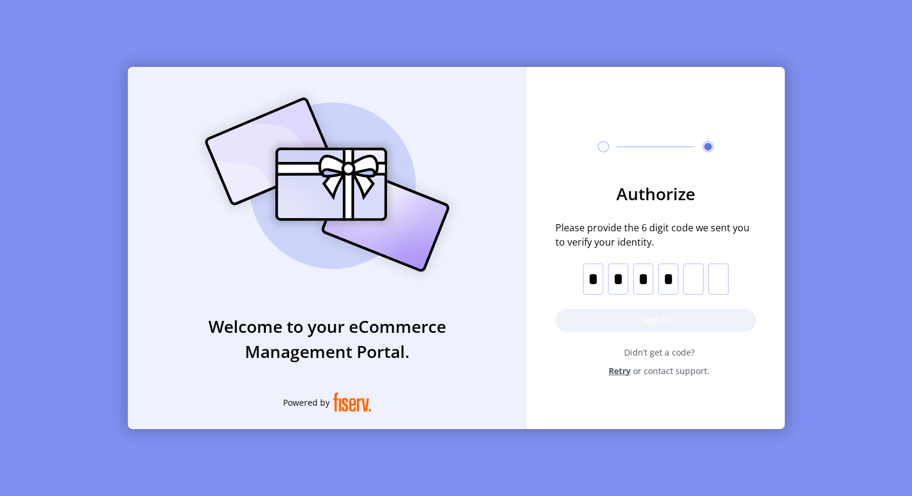
type input "*"
click at [601, 320] on button "Sign in" at bounding box center [655, 320] width 201 height 23
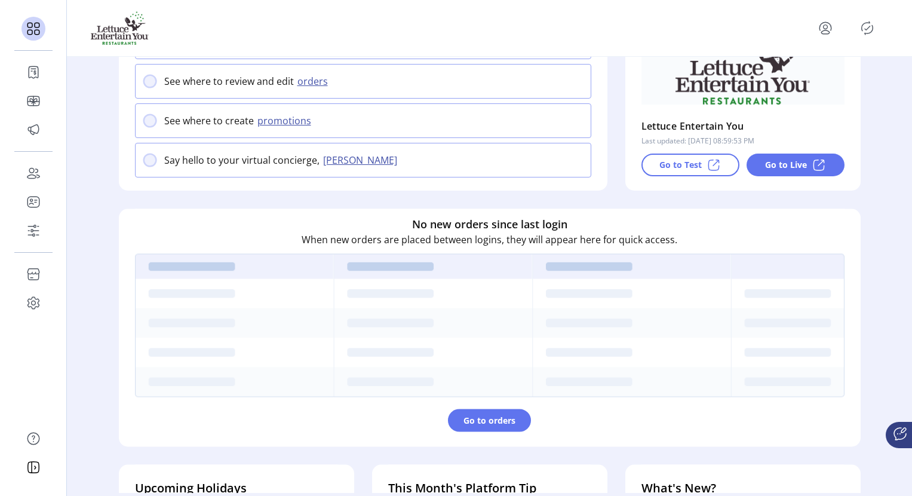
scroll to position [224, 0]
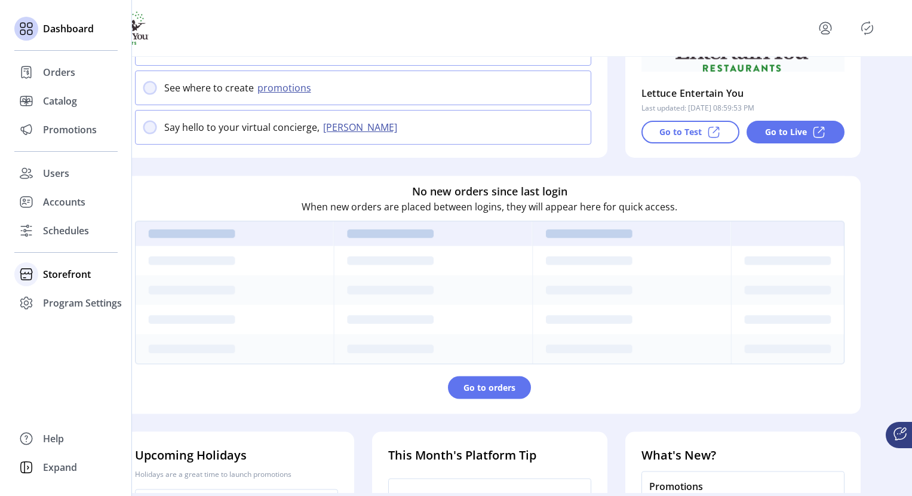
click at [69, 273] on span "Storefront" at bounding box center [67, 274] width 48 height 14
click at [89, 305] on div "Configuration" at bounding box center [65, 297] width 103 height 19
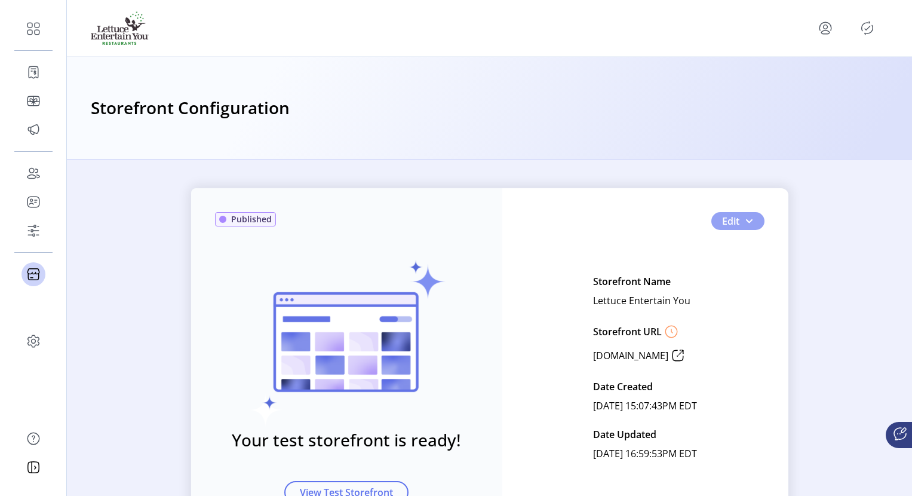
click at [729, 223] on button "Edit" at bounding box center [737, 221] width 53 height 18
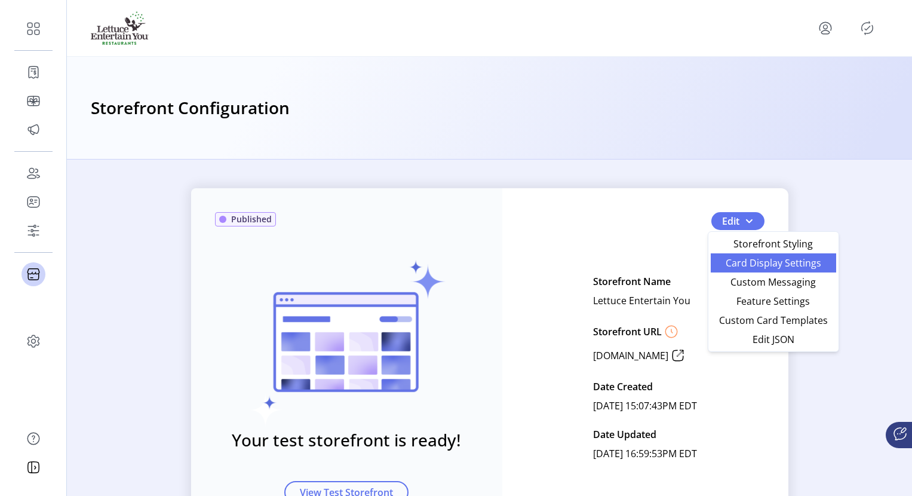
click at [729, 265] on span "Card Display Settings" at bounding box center [773, 263] width 111 height 10
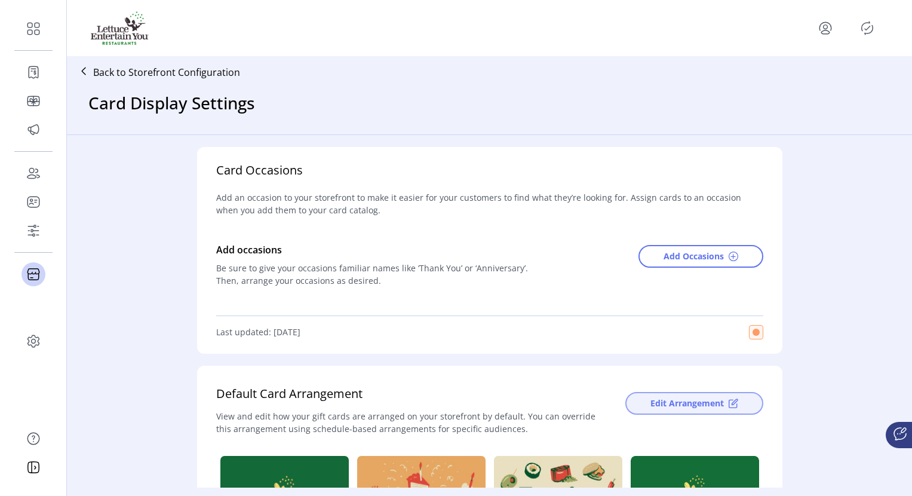
click at [700, 396] on span "Edit Arrangement" at bounding box center [686, 402] width 73 height 13
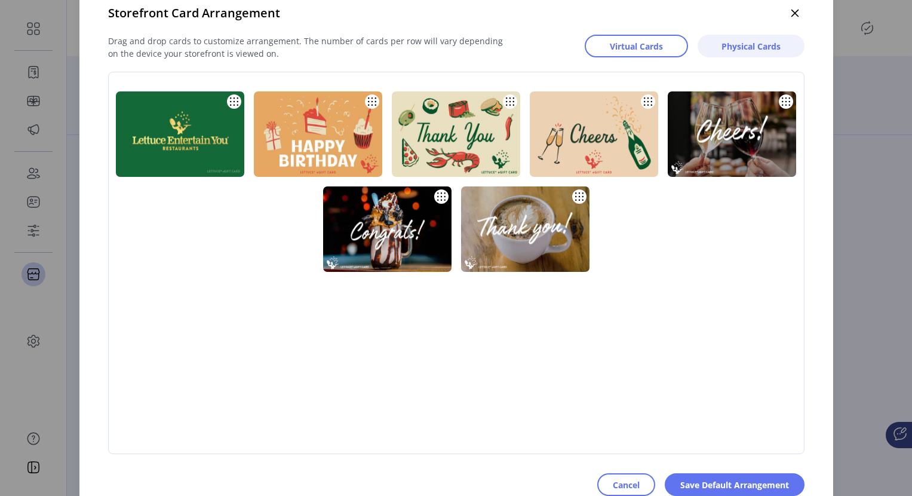
click at [729, 45] on span "Physical Cards" at bounding box center [750, 46] width 59 height 13
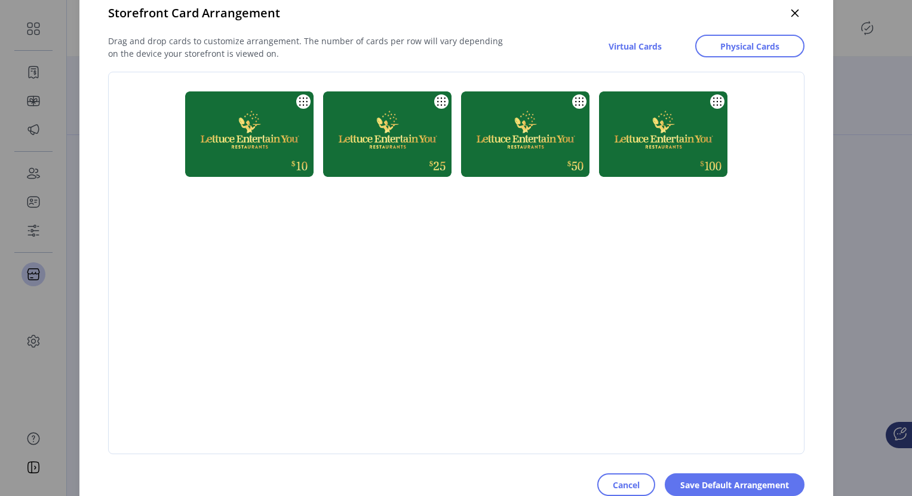
click at [470, 267] on div at bounding box center [462, 268] width 706 height 363
click at [729, 396] on span "Save Default Arrangement" at bounding box center [734, 484] width 109 height 13
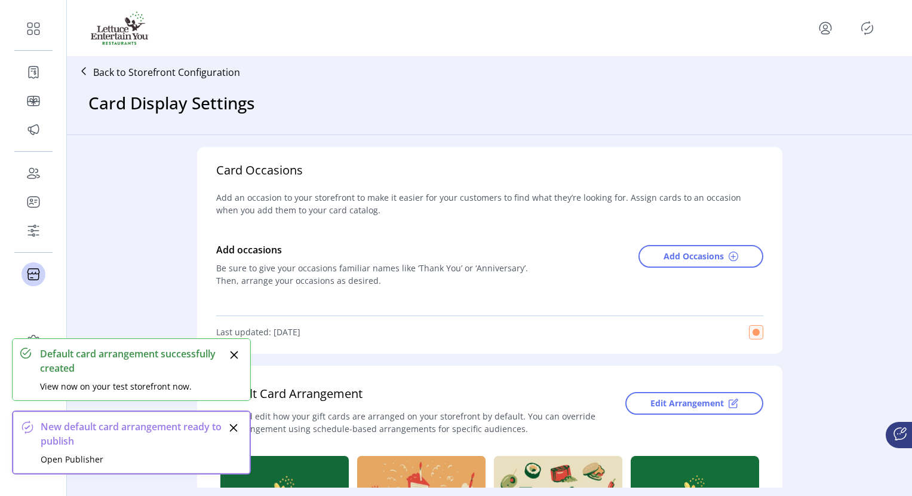
click at [231, 355] on icon "Close" at bounding box center [234, 355] width 10 height 10
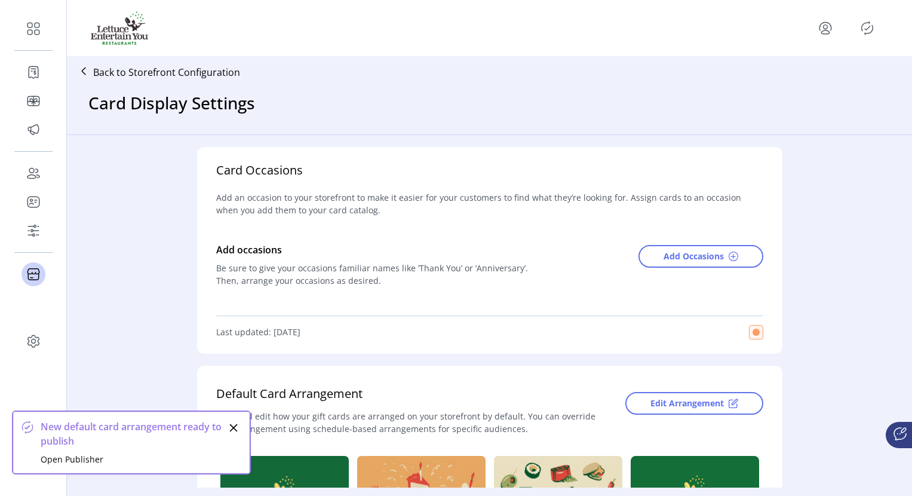
click at [232, 396] on icon "Close" at bounding box center [234, 428] width 8 height 8
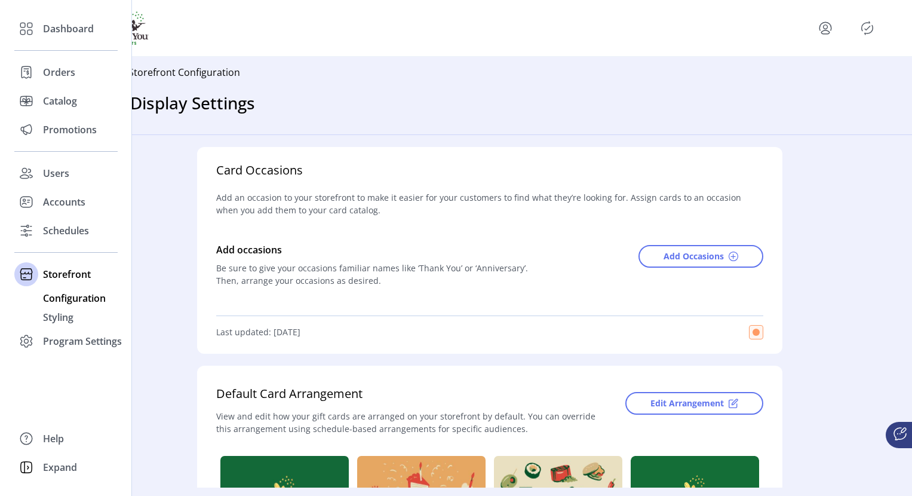
click at [63, 297] on span "Configuration" at bounding box center [74, 298] width 63 height 14
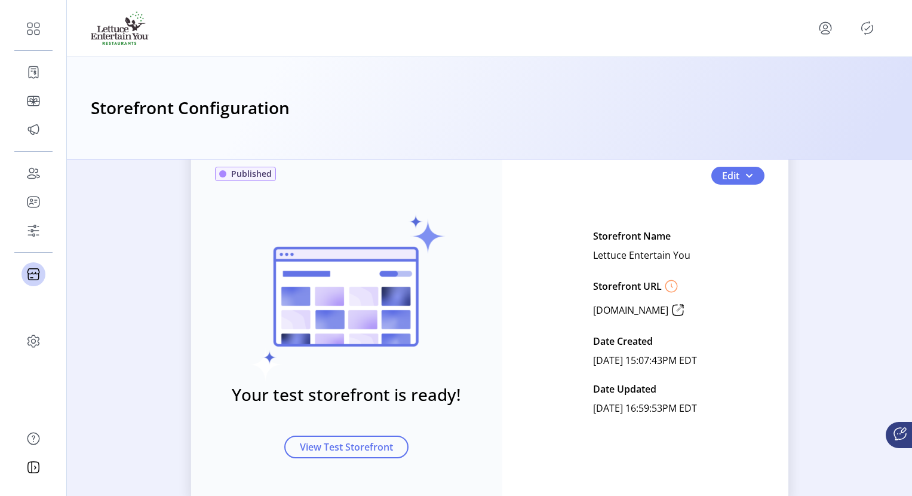
scroll to position [79, 0]
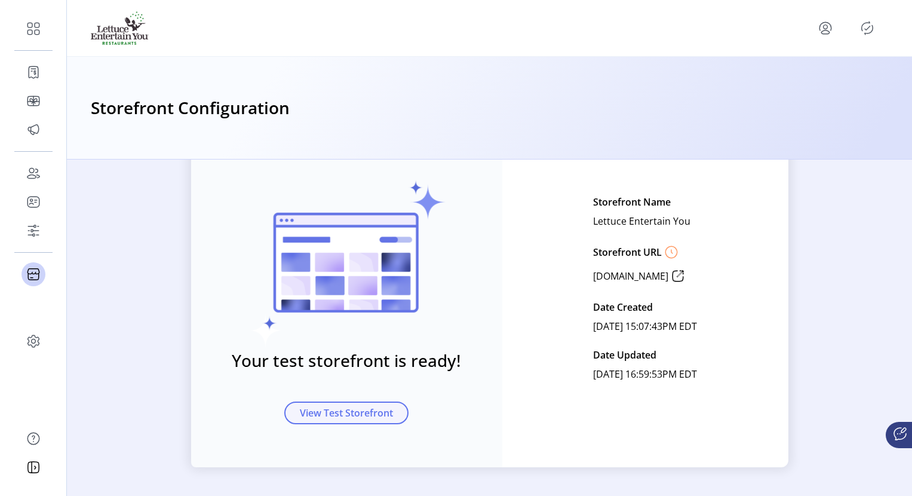
click at [340, 396] on button "View Test Storefront" at bounding box center [346, 412] width 124 height 23
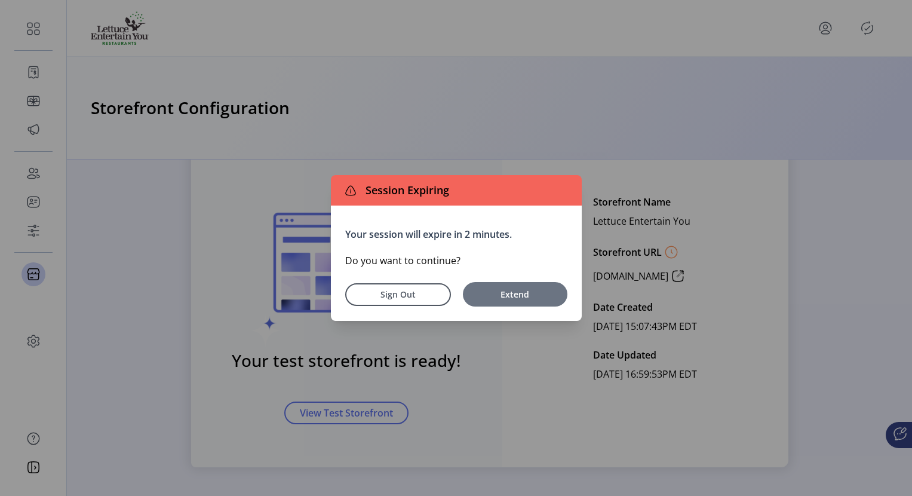
click at [499, 295] on span "Extend" at bounding box center [515, 294] width 93 height 13
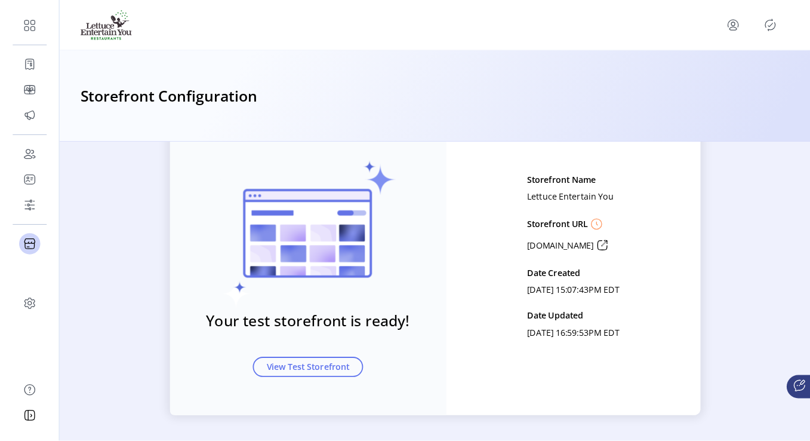
scroll to position [0, 0]
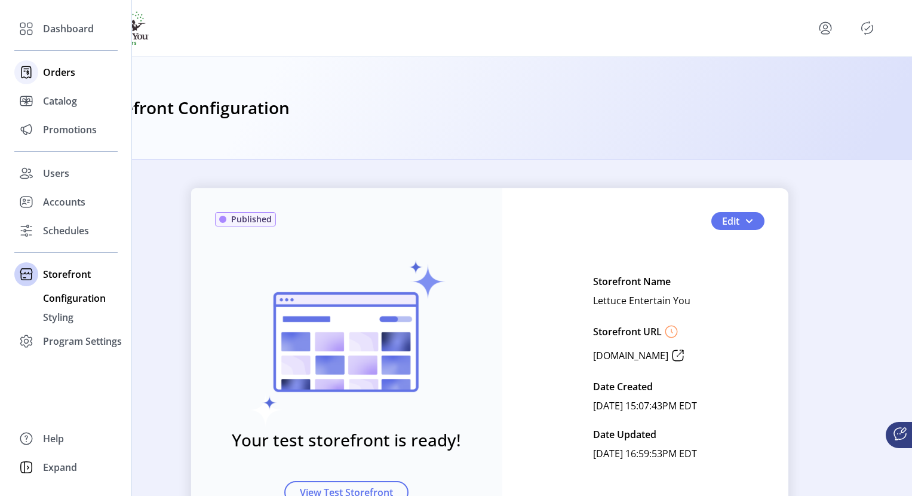
click at [55, 70] on span "Orders" at bounding box center [59, 72] width 32 height 14
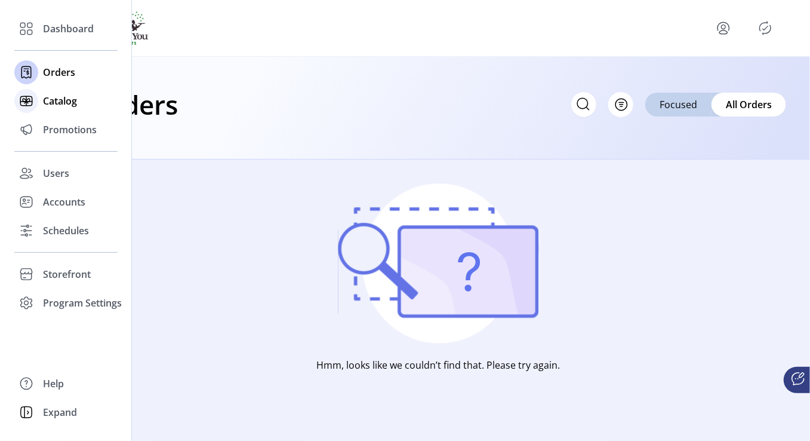
drag, startPoint x: 756, startPoint y: 1, endPoint x: 36, endPoint y: 103, distance: 727.3
click at [36, 103] on div at bounding box center [26, 101] width 24 height 24
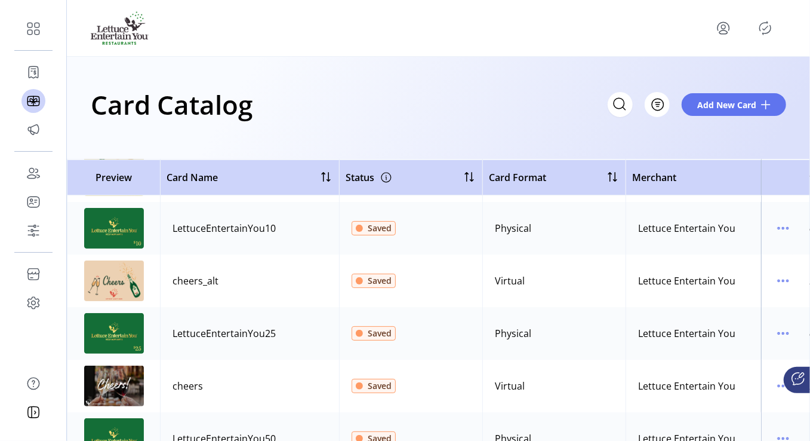
scroll to position [199, 0]
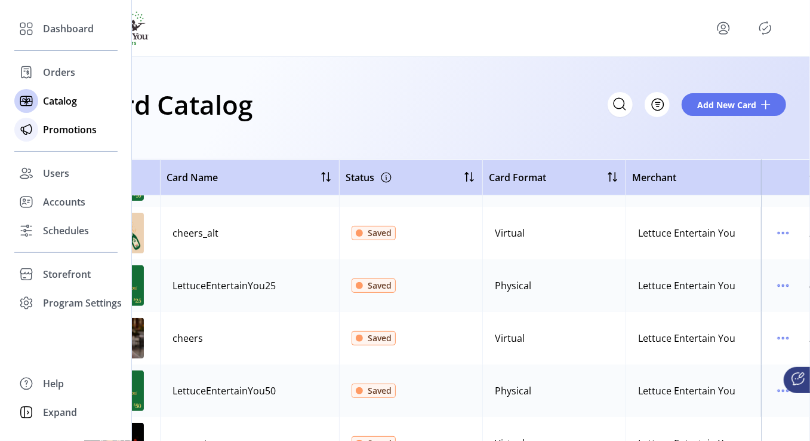
click at [50, 124] on span "Promotions" at bounding box center [70, 129] width 54 height 14
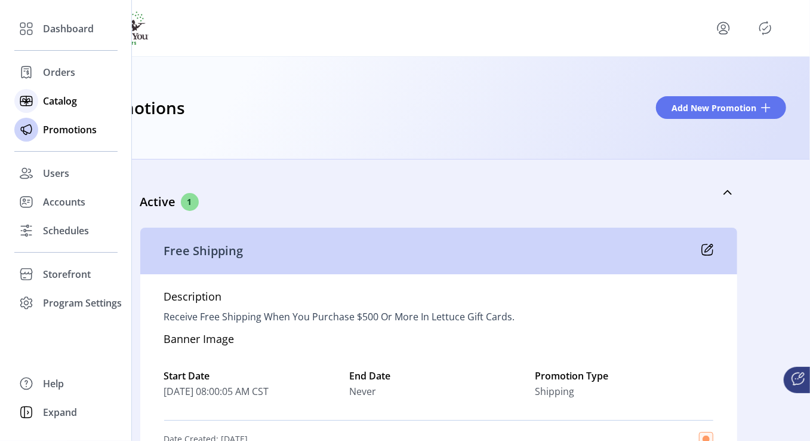
click at [66, 103] on span "Catalog" at bounding box center [60, 101] width 34 height 14
